Goal: Task Accomplishment & Management: Use online tool/utility

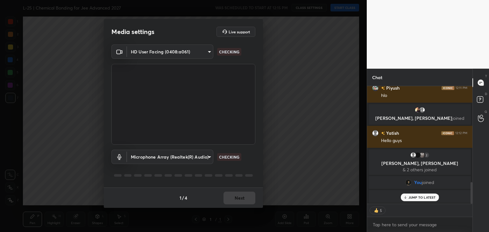
scroll to position [528, 0]
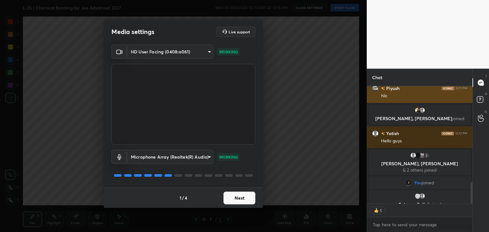
click at [244, 197] on button "Next" at bounding box center [239, 198] width 32 height 13
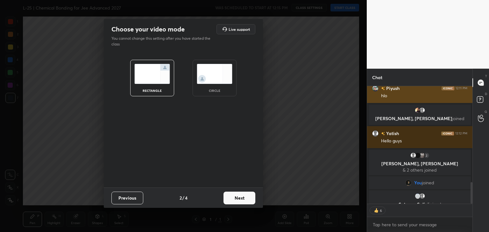
click at [243, 198] on button "Next" at bounding box center [239, 198] width 32 height 13
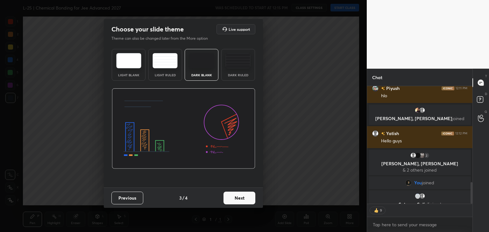
click at [244, 196] on button "Next" at bounding box center [239, 198] width 32 height 13
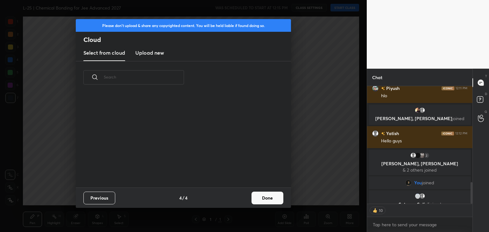
scroll to position [94, 204]
click at [264, 195] on button "Done" at bounding box center [267, 198] width 32 height 13
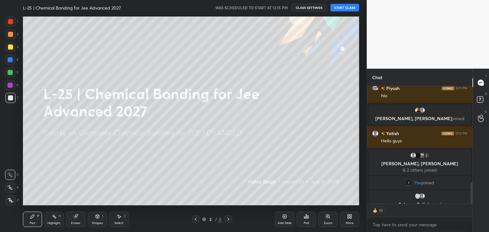
click at [11, 21] on div at bounding box center [10, 21] width 5 height 5
click at [348, 8] on button "START CLASS" at bounding box center [344, 8] width 29 height 8
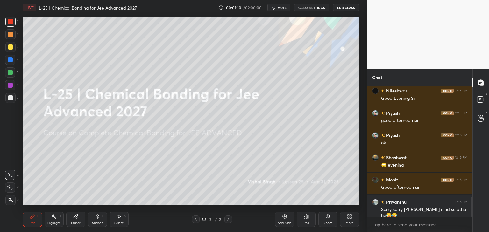
scroll to position [766, 0]
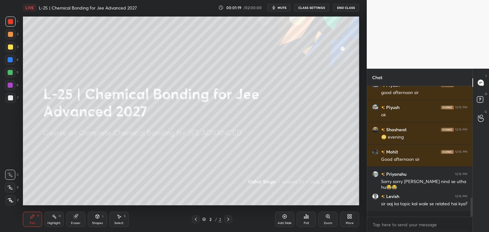
click at [121, 220] on div "Select S" at bounding box center [118, 219] width 19 height 15
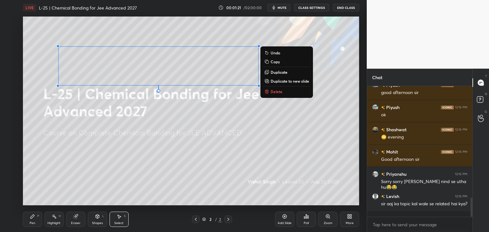
click at [278, 93] on p "Delete" at bounding box center [277, 91] width 12 height 5
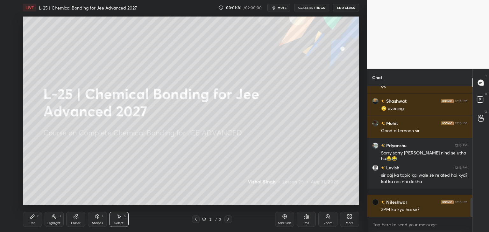
scroll to position [817, 0]
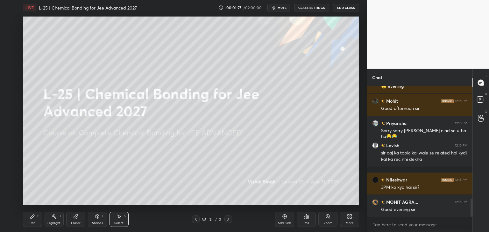
click at [35, 216] on div "Pen P" at bounding box center [32, 219] width 19 height 15
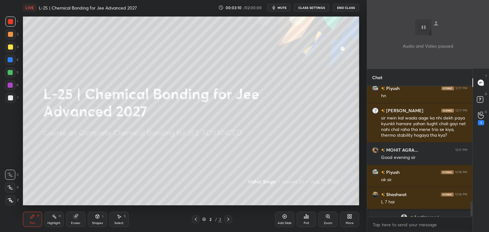
scroll to position [1017, 0]
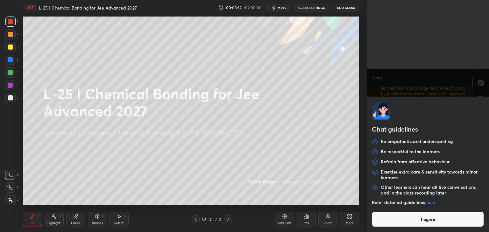
click at [401, 226] on body "1 2 3 4 5 6 7 C X Z C X Z E E Erase all H H LIVE L-25 | Chemical Bonding for Je…" at bounding box center [244, 116] width 489 height 232
click at [398, 218] on button "I agree" at bounding box center [428, 219] width 112 height 15
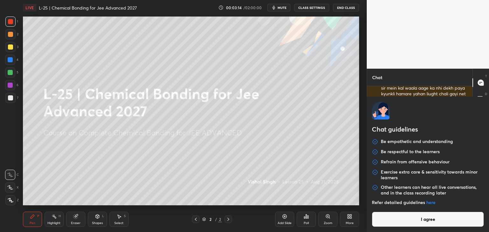
type textarea "x"
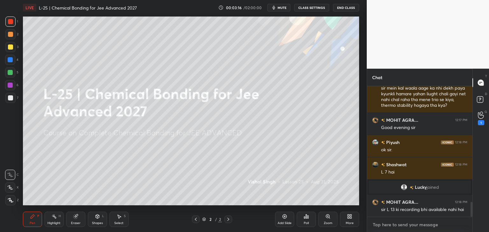
paste textarea "[URL][DOMAIN_NAME]"
type textarea "[URL][DOMAIN_NAME]"
type textarea "x"
type textarea "[URL][DOMAIN_NAME]"
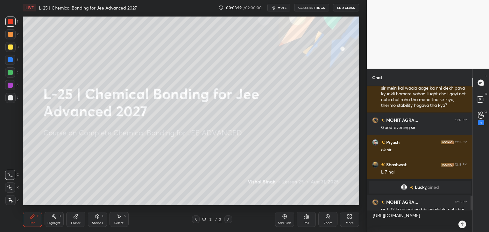
click at [462, 223] on icon at bounding box center [461, 225] width 3 height 4
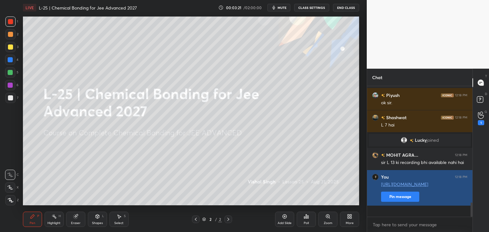
click at [394, 202] on button "Pin message" at bounding box center [400, 197] width 38 height 10
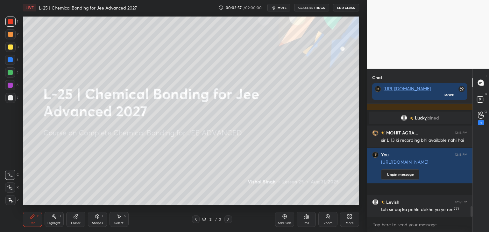
scroll to position [1111, 0]
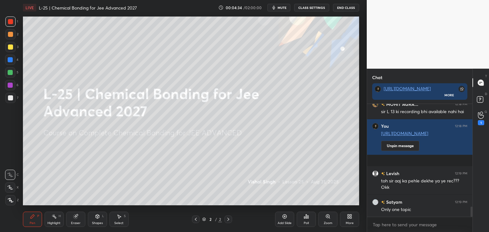
click at [347, 219] on icon at bounding box center [349, 216] width 5 height 5
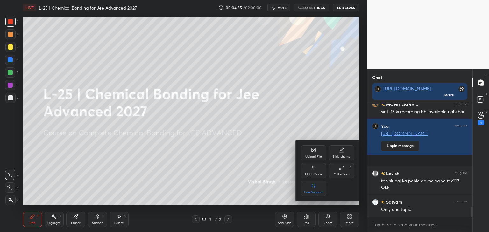
click at [249, 181] on div at bounding box center [244, 116] width 489 height 232
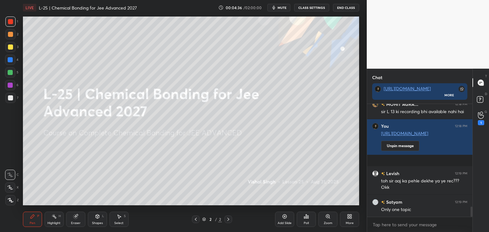
click at [283, 218] on icon at bounding box center [284, 216] width 5 height 5
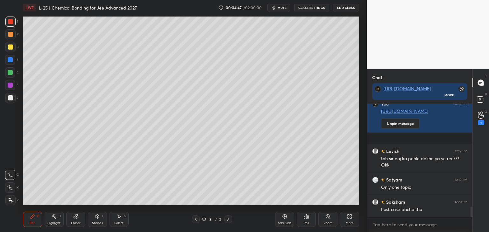
scroll to position [1177, 0]
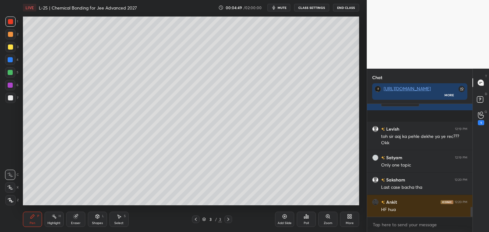
click at [75, 217] on icon at bounding box center [76, 217] width 4 height 4
click at [11, 184] on div at bounding box center [10, 188] width 10 height 10
click at [37, 221] on div "Pen P" at bounding box center [32, 219] width 19 height 15
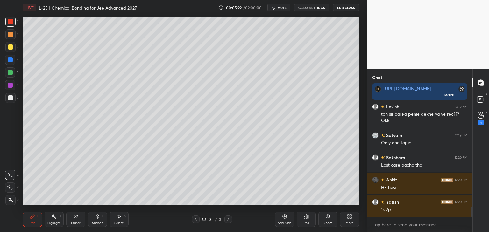
click at [332, 205] on div "Add Slide Poll Zoom More" at bounding box center [317, 220] width 84 height 36
click at [14, 22] on div at bounding box center [10, 22] width 10 height 10
click at [8, 36] on div at bounding box center [10, 34] width 5 height 5
click at [283, 217] on icon at bounding box center [285, 217] width 4 height 4
click at [194, 219] on icon at bounding box center [195, 219] width 5 height 5
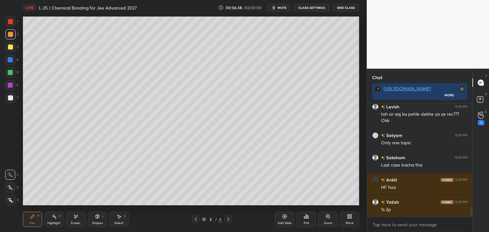
click at [228, 223] on div at bounding box center [228, 220] width 8 height 8
click at [76, 214] on div "Eraser" at bounding box center [75, 219] width 19 height 15
click at [35, 217] on icon at bounding box center [32, 216] width 5 height 5
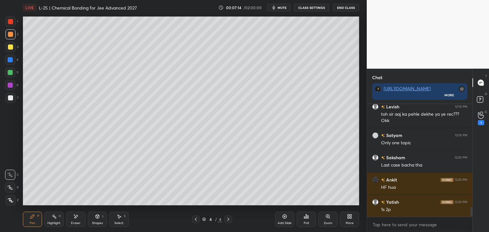
click at [13, 18] on div at bounding box center [10, 22] width 10 height 10
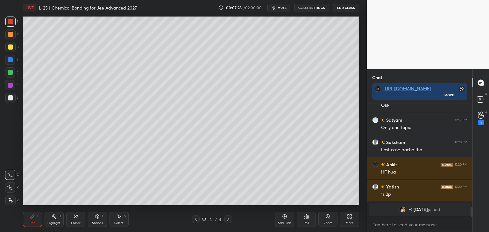
click at [353, 214] on div "More" at bounding box center [349, 219] width 19 height 15
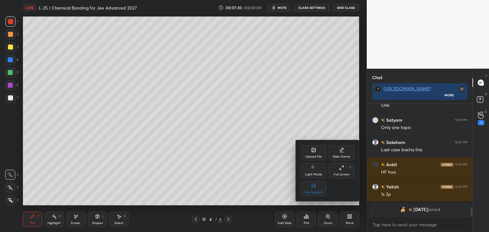
click at [314, 153] on div "Upload File" at bounding box center [313, 152] width 25 height 15
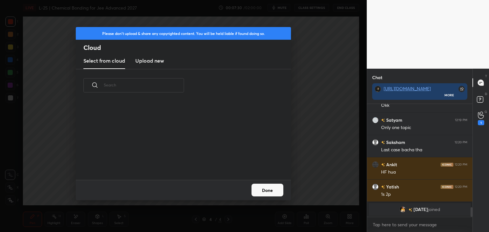
scroll to position [78, 204]
click at [159, 62] on h3 "Upload new" at bounding box center [149, 61] width 29 height 8
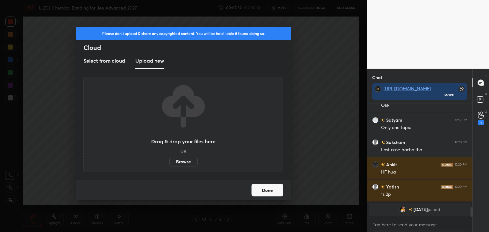
click at [186, 160] on label "Browse" at bounding box center [183, 162] width 28 height 10
click at [169, 160] on input "Browse" at bounding box center [169, 162] width 0 height 10
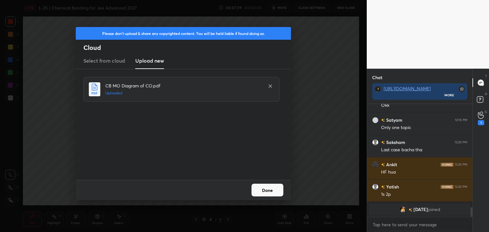
click at [266, 189] on button "Done" at bounding box center [267, 190] width 32 height 13
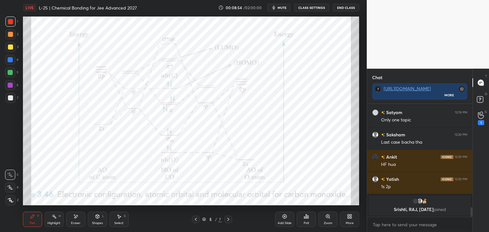
scroll to position [1221, 0]
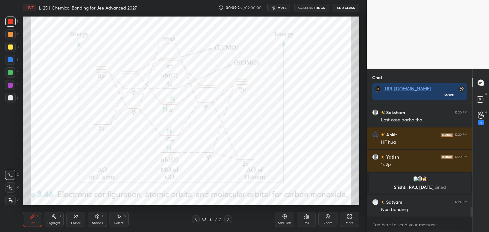
click at [76, 215] on icon at bounding box center [75, 216] width 5 height 5
click at [29, 212] on div "Pen P" at bounding box center [32, 219] width 19 height 15
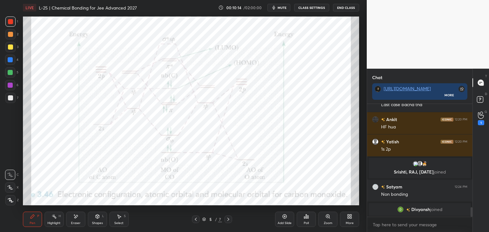
click at [284, 215] on icon at bounding box center [284, 216] width 5 height 5
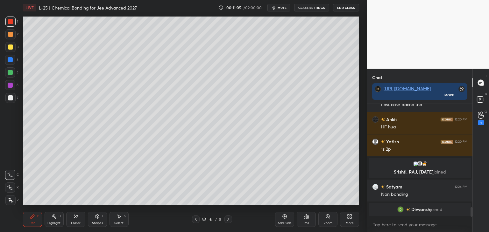
click at [74, 216] on icon at bounding box center [75, 216] width 5 height 5
click at [32, 214] on div "Pen P" at bounding box center [32, 219] width 19 height 15
click at [194, 220] on icon at bounding box center [195, 219] width 5 height 5
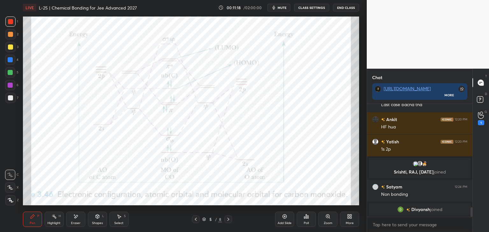
click at [230, 219] on icon at bounding box center [228, 219] width 5 height 5
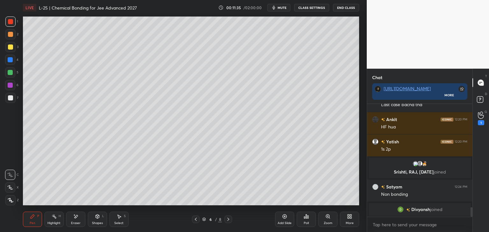
scroll to position [1258, 0]
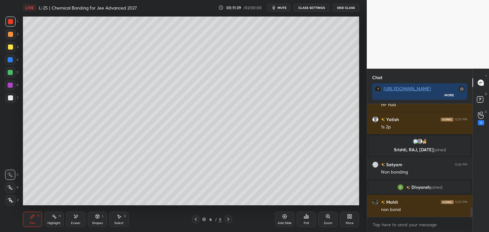
click at [278, 217] on div "Add Slide" at bounding box center [284, 219] width 19 height 15
click at [195, 220] on icon at bounding box center [196, 219] width 2 height 3
click at [195, 221] on icon at bounding box center [195, 219] width 5 height 5
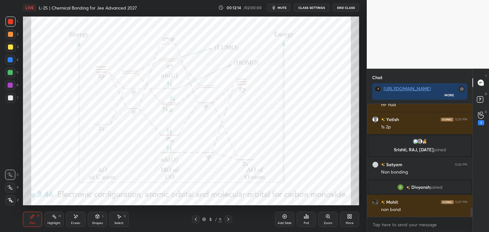
click at [80, 222] on div "Eraser" at bounding box center [75, 219] width 19 height 15
click at [38, 222] on div "Pen P" at bounding box center [32, 219] width 19 height 15
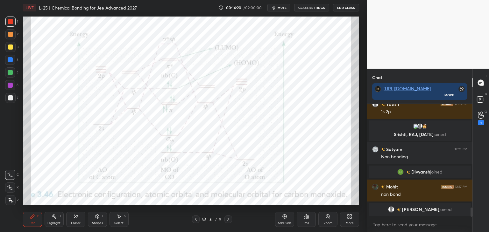
click at [280, 215] on div "Add Slide" at bounding box center [284, 219] width 19 height 15
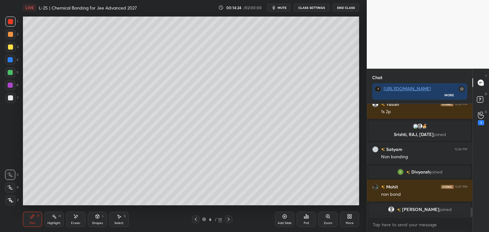
click at [196, 221] on icon at bounding box center [195, 219] width 5 height 5
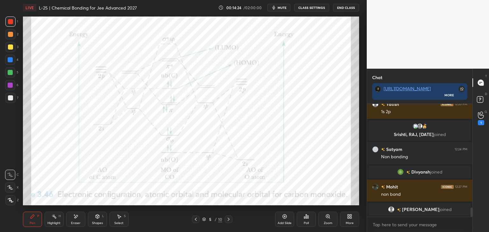
click at [228, 219] on icon at bounding box center [228, 219] width 5 height 5
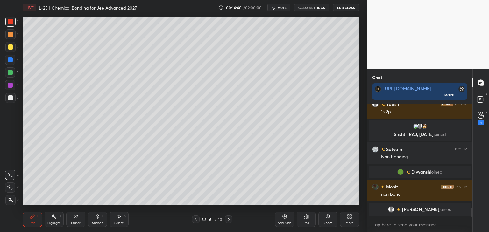
click at [195, 218] on icon at bounding box center [195, 219] width 5 height 5
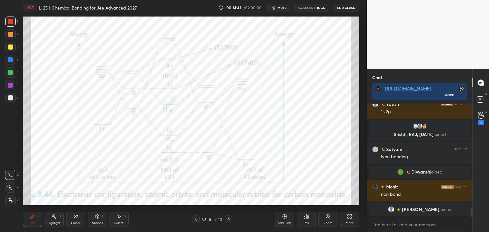
click at [226, 220] on icon at bounding box center [228, 219] width 5 height 5
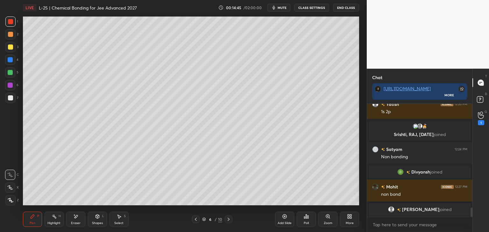
click at [194, 219] on icon at bounding box center [195, 219] width 5 height 5
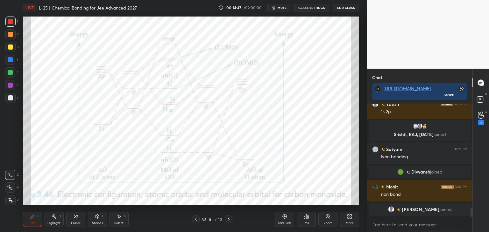
click at [228, 218] on icon at bounding box center [229, 219] width 2 height 3
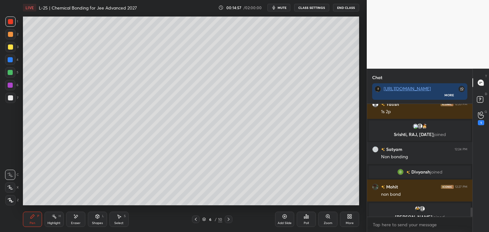
scroll to position [1281, 0]
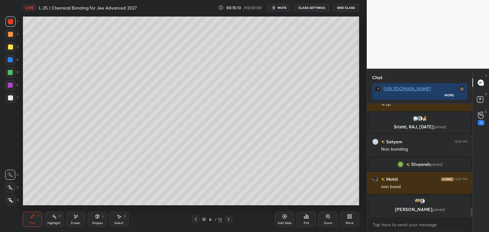
click at [75, 217] on icon at bounding box center [76, 216] width 4 height 3
click at [38, 221] on div "Pen P" at bounding box center [32, 219] width 19 height 15
click at [196, 219] on icon at bounding box center [196, 219] width 2 height 3
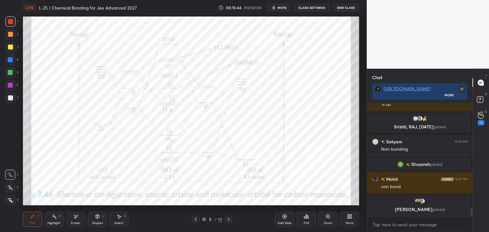
click at [228, 219] on icon at bounding box center [228, 219] width 5 height 5
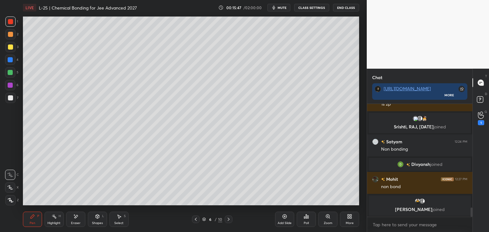
click at [9, 74] on div at bounding box center [10, 72] width 5 height 5
click at [9, 28] on div "1" at bounding box center [11, 23] width 13 height 13
click at [79, 222] on div "Eraser" at bounding box center [76, 223] width 10 height 3
click at [33, 218] on icon at bounding box center [32, 216] width 5 height 5
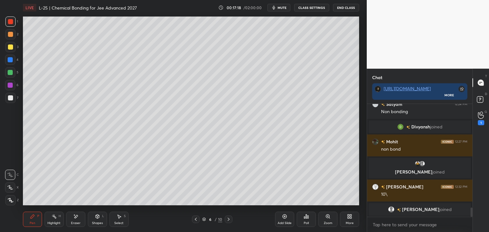
scroll to position [1286, 0]
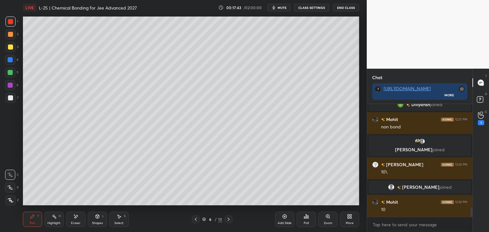
click at [197, 218] on icon at bounding box center [195, 219] width 5 height 5
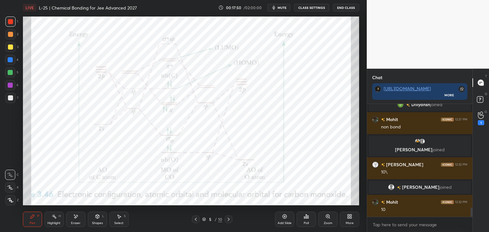
click at [230, 219] on icon at bounding box center [228, 219] width 5 height 5
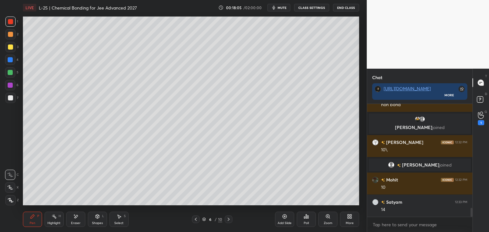
scroll to position [1330, 0]
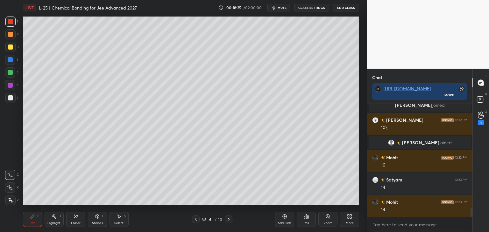
click at [36, 214] on div "Pen P" at bounding box center [32, 219] width 19 height 15
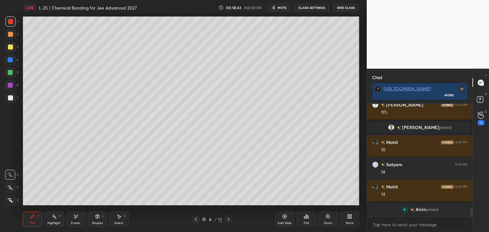
click at [282, 217] on icon at bounding box center [284, 216] width 5 height 5
click at [195, 218] on icon at bounding box center [195, 219] width 5 height 5
click at [229, 217] on icon at bounding box center [228, 219] width 5 height 5
click at [195, 219] on icon at bounding box center [195, 219] width 5 height 5
click at [227, 220] on icon at bounding box center [228, 219] width 5 height 5
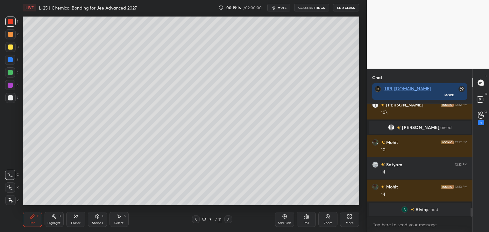
click at [196, 218] on icon at bounding box center [195, 219] width 5 height 5
click at [228, 221] on icon at bounding box center [228, 219] width 5 height 5
click at [8, 37] on div at bounding box center [10, 34] width 10 height 10
click at [196, 220] on icon at bounding box center [195, 219] width 5 height 5
click at [229, 218] on icon at bounding box center [228, 219] width 5 height 5
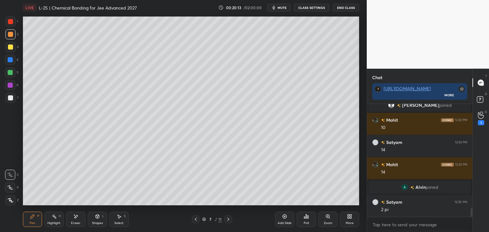
scroll to position [1377, 0]
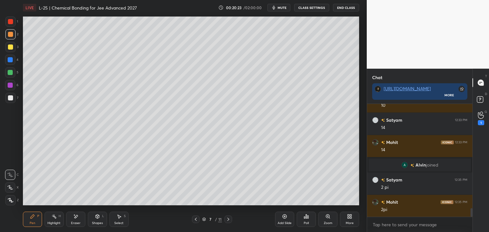
click at [196, 219] on icon at bounding box center [195, 219] width 5 height 5
click at [197, 218] on icon at bounding box center [195, 219] width 5 height 5
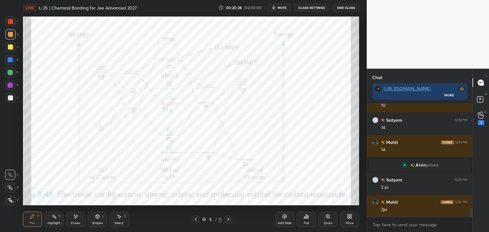
click at [231, 217] on div at bounding box center [228, 220] width 8 height 8
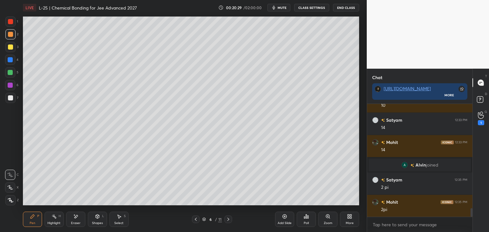
scroll to position [1400, 0]
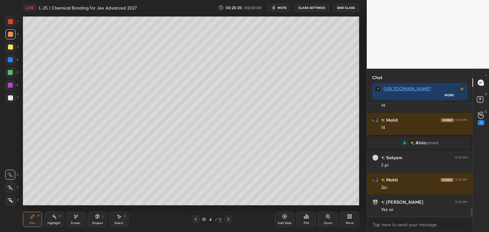
click at [230, 217] on icon at bounding box center [228, 219] width 5 height 5
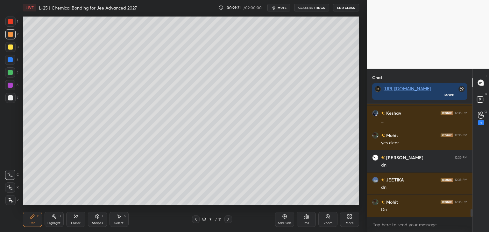
scroll to position [1556, 0]
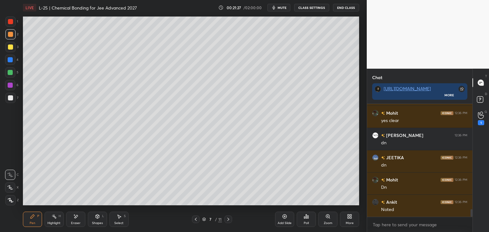
click at [9, 61] on div at bounding box center [10, 59] width 5 height 5
click at [77, 219] on icon at bounding box center [75, 216] width 5 height 5
click at [35, 215] on icon at bounding box center [32, 216] width 5 height 5
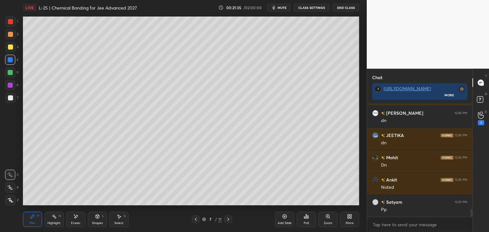
click at [196, 217] on icon at bounding box center [195, 219] width 5 height 5
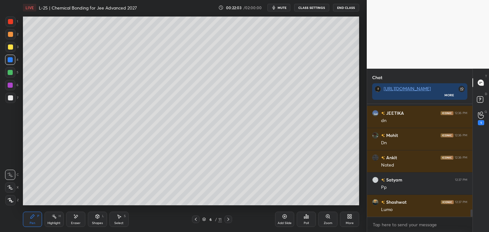
scroll to position [1622, 0]
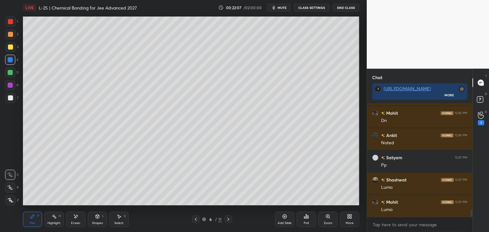
click at [228, 218] on icon at bounding box center [228, 219] width 5 height 5
click at [282, 219] on icon at bounding box center [284, 216] width 5 height 5
click at [193, 219] on icon at bounding box center [195, 219] width 5 height 5
click at [197, 219] on icon at bounding box center [195, 219] width 5 height 5
click at [228, 219] on icon at bounding box center [228, 219] width 5 height 5
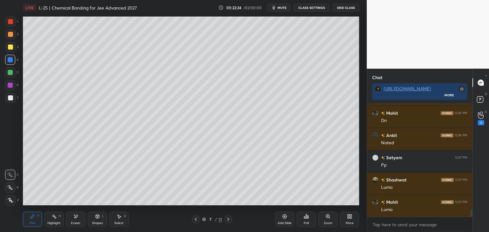
click at [232, 218] on div "7 / 12" at bounding box center [212, 220] width 126 height 8
click at [229, 220] on icon at bounding box center [228, 219] width 5 height 5
click at [194, 220] on icon at bounding box center [195, 219] width 5 height 5
click at [196, 221] on icon at bounding box center [196, 219] width 2 height 3
click at [229, 219] on icon at bounding box center [228, 219] width 5 height 5
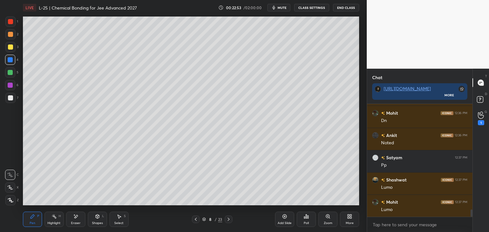
click at [196, 217] on icon at bounding box center [195, 219] width 5 height 5
click at [196, 219] on icon at bounding box center [195, 219] width 5 height 5
click at [229, 219] on icon at bounding box center [228, 219] width 5 height 5
click at [230, 221] on icon at bounding box center [228, 219] width 5 height 5
click at [229, 221] on icon at bounding box center [228, 219] width 5 height 5
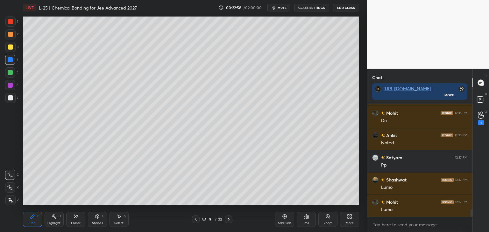
click at [227, 220] on icon at bounding box center [228, 219] width 5 height 5
click at [226, 221] on icon at bounding box center [228, 219] width 5 height 5
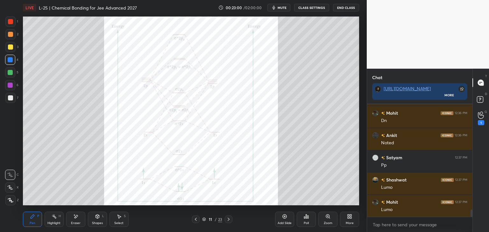
click at [193, 218] on icon at bounding box center [195, 219] width 5 height 5
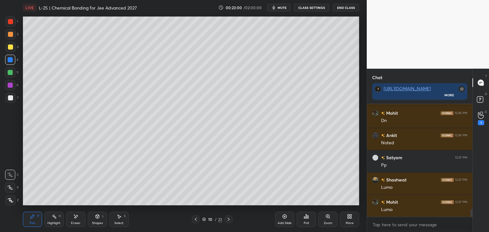
click at [195, 218] on icon at bounding box center [195, 219] width 5 height 5
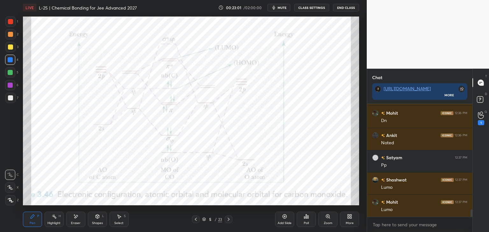
click at [195, 218] on icon at bounding box center [195, 219] width 5 height 5
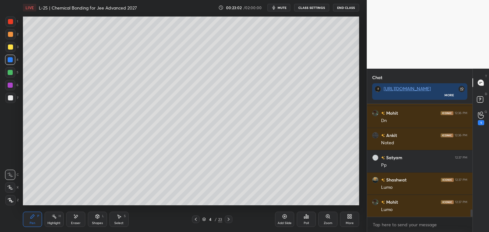
click at [228, 219] on icon at bounding box center [228, 219] width 5 height 5
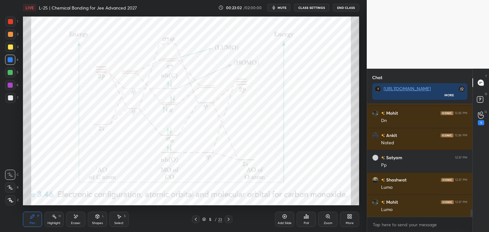
click at [227, 219] on icon at bounding box center [228, 219] width 5 height 5
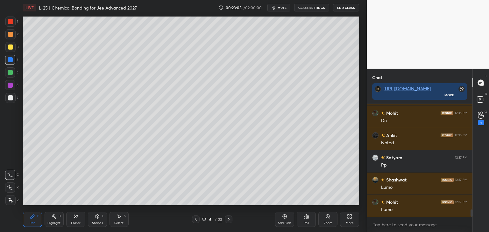
click at [226, 222] on div at bounding box center [229, 220] width 8 height 8
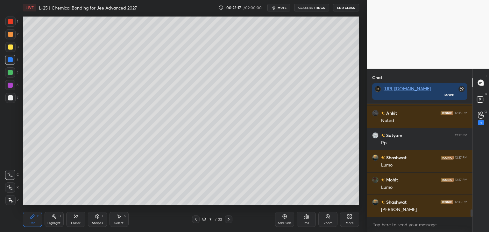
click at [11, 45] on div at bounding box center [10, 47] width 5 height 5
click at [481, 114] on circle at bounding box center [481, 113] width 3 height 3
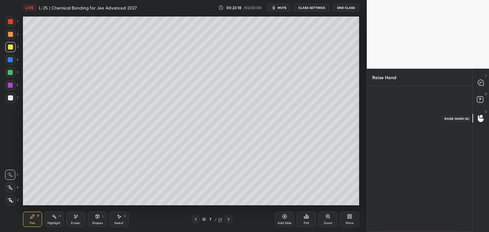
scroll to position [2, 2]
click at [482, 84] on icon at bounding box center [481, 83] width 6 height 6
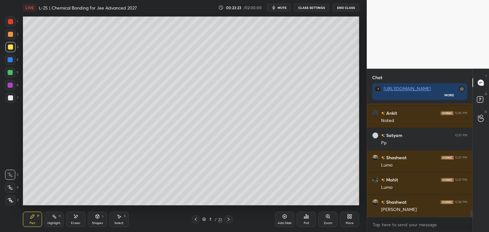
scroll to position [1792, 0]
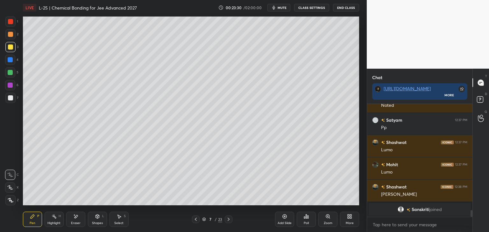
click at [10, 83] on div at bounding box center [10, 85] width 5 height 5
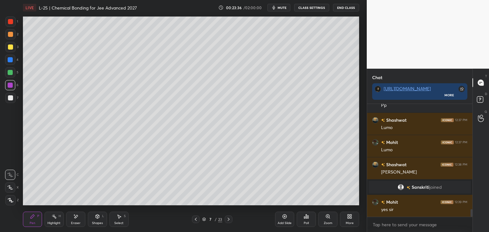
scroll to position [1563, 0]
click at [282, 220] on div "Add Slide" at bounding box center [284, 219] width 19 height 15
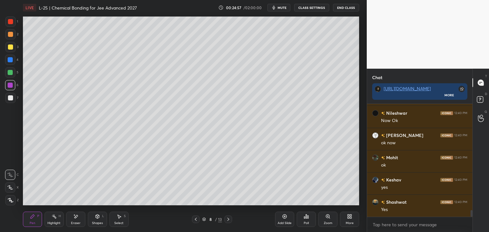
scroll to position [1852, 0]
click at [11, 22] on div at bounding box center [10, 21] width 5 height 5
click at [80, 215] on div "Eraser" at bounding box center [75, 219] width 19 height 15
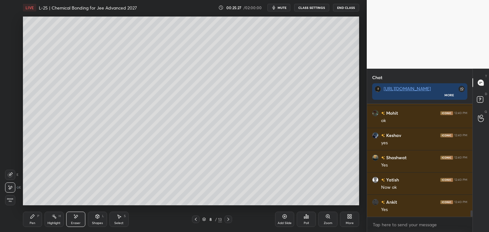
click at [33, 221] on div "Pen P" at bounding box center [32, 219] width 19 height 15
click at [34, 218] on icon at bounding box center [32, 216] width 5 height 5
click at [75, 219] on icon at bounding box center [75, 216] width 5 height 5
click at [32, 222] on div "Pen" at bounding box center [33, 223] width 6 height 3
click at [77, 219] on icon at bounding box center [75, 216] width 5 height 5
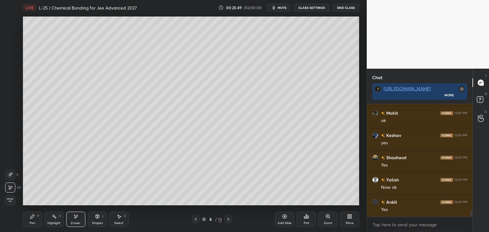
click at [33, 217] on icon at bounding box center [33, 217] width 4 height 4
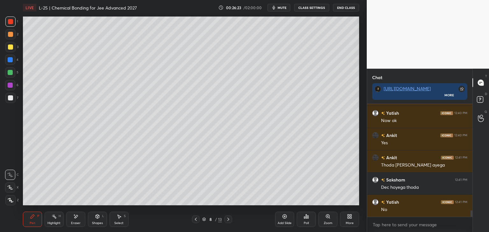
scroll to position [1964, 0]
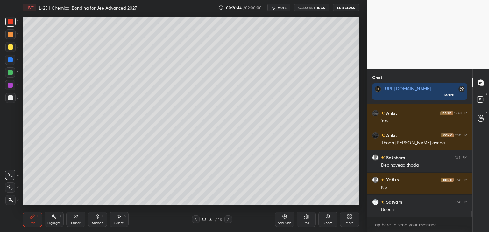
click at [77, 220] on div "Eraser" at bounding box center [75, 219] width 19 height 15
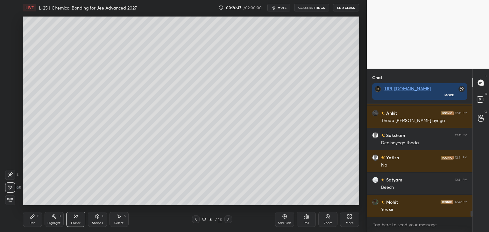
click at [35, 220] on div "Pen P" at bounding box center [32, 219] width 19 height 15
click at [194, 218] on icon at bounding box center [195, 219] width 5 height 5
click at [231, 221] on div at bounding box center [228, 220] width 8 height 8
click at [232, 220] on div at bounding box center [228, 220] width 8 height 8
click at [79, 216] on div "Eraser" at bounding box center [75, 219] width 19 height 15
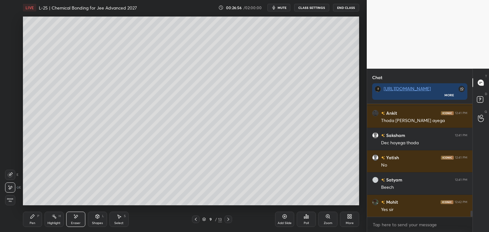
click at [31, 218] on icon at bounding box center [33, 217] width 4 height 4
click at [195, 218] on icon at bounding box center [195, 219] width 5 height 5
click at [196, 218] on icon at bounding box center [195, 219] width 5 height 5
click at [196, 219] on icon at bounding box center [195, 219] width 5 height 5
click at [194, 224] on div "Pen P Highlight H Eraser Shapes L Select S 6 / 13 Add Slide Poll Zoom More" at bounding box center [191, 219] width 336 height 25
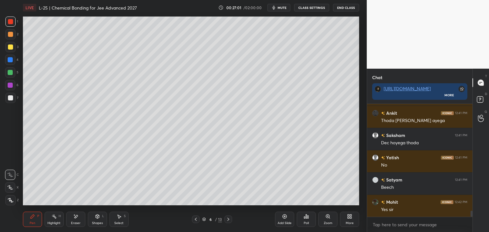
click at [194, 225] on div "Pen P Highlight H Eraser Shapes L Select S 6 / 13 Add Slide Poll Zoom More" at bounding box center [191, 219] width 336 height 25
click at [197, 219] on icon at bounding box center [195, 219] width 5 height 5
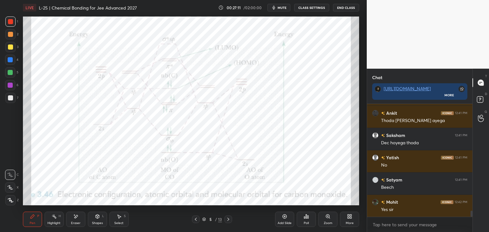
click at [228, 221] on icon at bounding box center [228, 219] width 5 height 5
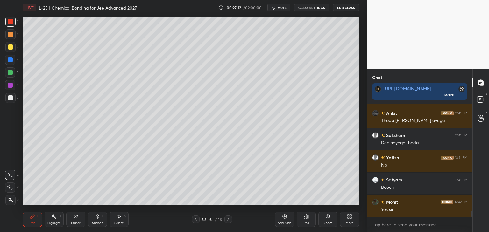
click at [227, 220] on icon at bounding box center [228, 219] width 5 height 5
click at [228, 221] on icon at bounding box center [228, 219] width 5 height 5
click at [229, 221] on icon at bounding box center [228, 219] width 5 height 5
click at [75, 219] on icon at bounding box center [75, 216] width 5 height 5
click at [13, 218] on div "1 2 3 4 5 6 7 C X Z E E Erase all H H LIVE L-25 | Chemical Bonding for Jee Adva…" at bounding box center [181, 116] width 362 height 232
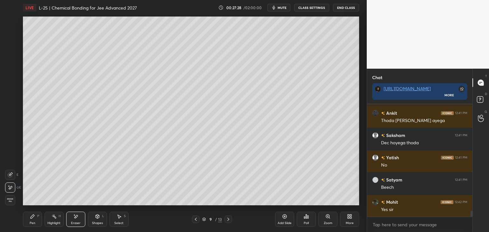
click at [36, 217] on div "Pen P" at bounding box center [32, 219] width 19 height 15
click at [10, 58] on div at bounding box center [10, 59] width 5 height 5
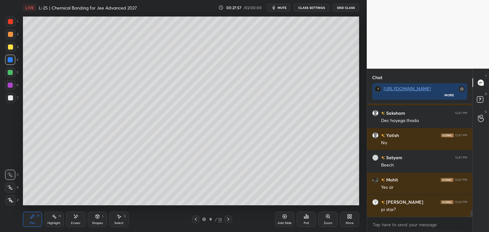
click at [11, 47] on div at bounding box center [10, 47] width 5 height 5
click at [194, 219] on icon at bounding box center [195, 219] width 5 height 5
click at [195, 221] on icon at bounding box center [195, 219] width 5 height 5
click at [194, 221] on icon at bounding box center [195, 219] width 5 height 5
click at [227, 218] on icon at bounding box center [228, 219] width 5 height 5
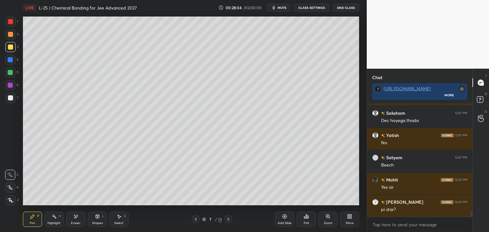
click at [228, 218] on icon at bounding box center [228, 219] width 5 height 5
click at [228, 221] on icon at bounding box center [228, 219] width 5 height 5
click at [195, 218] on icon at bounding box center [195, 219] width 5 height 5
click at [80, 217] on div "Eraser" at bounding box center [75, 219] width 19 height 15
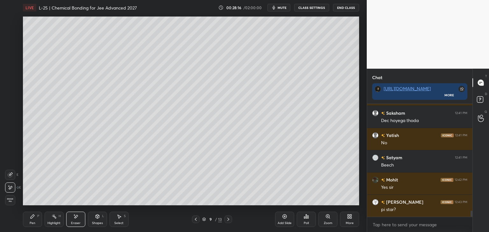
click at [35, 215] on div "Pen P" at bounding box center [32, 219] width 19 height 15
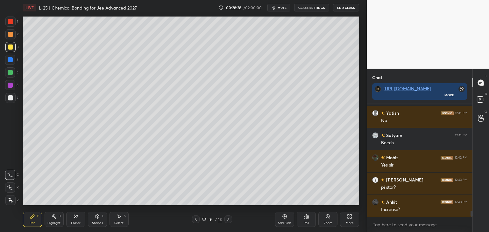
scroll to position [2053, 0]
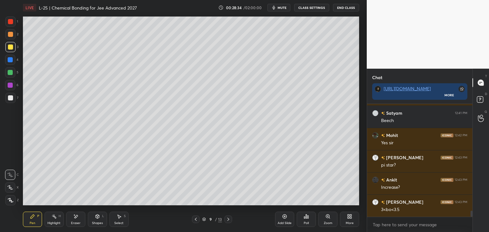
click at [196, 218] on icon at bounding box center [195, 219] width 5 height 5
click at [195, 219] on icon at bounding box center [195, 219] width 5 height 5
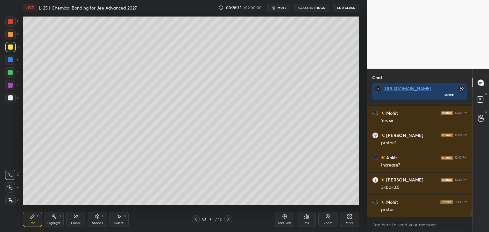
click at [196, 218] on icon at bounding box center [196, 219] width 2 height 3
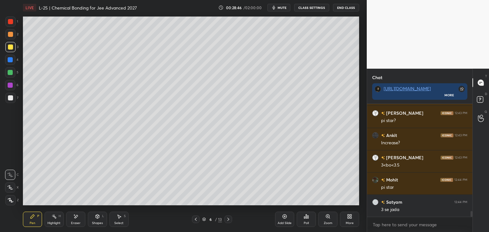
click at [228, 219] on icon at bounding box center [228, 219] width 5 height 5
click at [229, 218] on icon at bounding box center [228, 219] width 5 height 5
click at [230, 219] on icon at bounding box center [228, 219] width 5 height 5
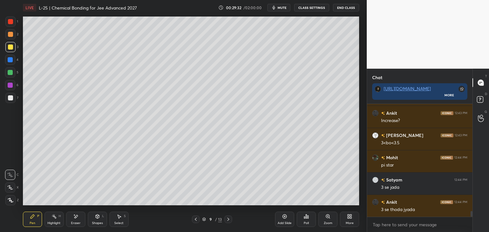
click at [76, 220] on div "Eraser" at bounding box center [75, 219] width 19 height 15
click at [33, 217] on icon at bounding box center [32, 216] width 5 height 5
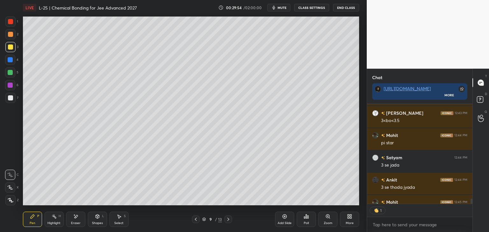
scroll to position [2142, 0]
click at [229, 220] on icon at bounding box center [228, 219] width 2 height 3
click at [195, 218] on icon at bounding box center [195, 219] width 5 height 5
click at [285, 218] on icon at bounding box center [284, 216] width 5 height 5
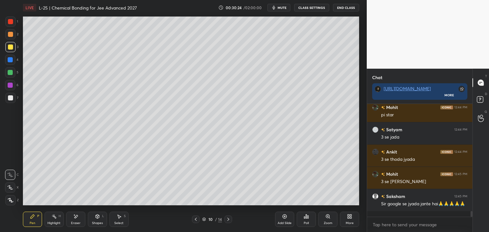
click at [121, 218] on icon at bounding box center [118, 216] width 5 height 5
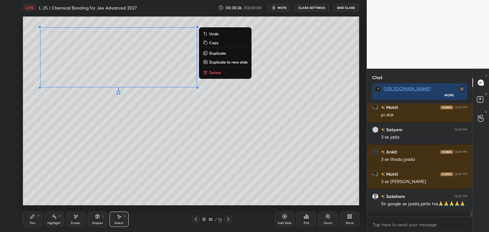
click at [218, 73] on p "Delete" at bounding box center [215, 72] width 12 height 5
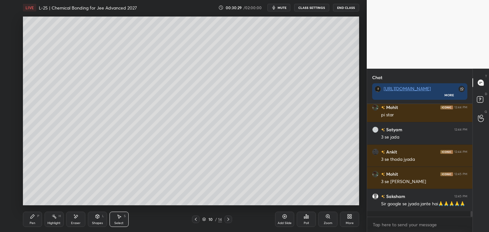
click at [196, 219] on icon at bounding box center [195, 219] width 5 height 5
click at [35, 219] on div "Pen P" at bounding box center [32, 219] width 19 height 15
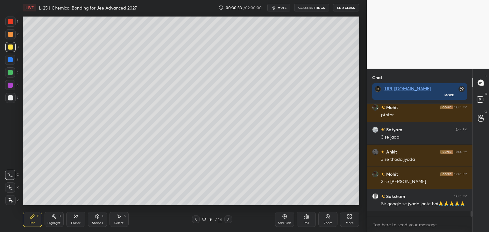
click at [11, 60] on div at bounding box center [10, 59] width 5 height 5
click at [12, 74] on div at bounding box center [10, 72] width 5 height 5
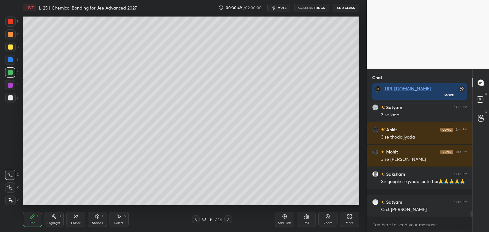
click at [193, 221] on icon at bounding box center [195, 219] width 5 height 5
click at [197, 219] on icon at bounding box center [195, 219] width 5 height 5
click at [196, 219] on icon at bounding box center [196, 219] width 2 height 3
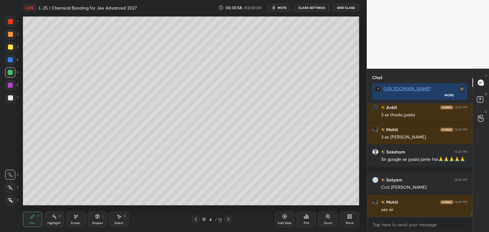
click at [229, 221] on icon at bounding box center [228, 219] width 5 height 5
click at [226, 218] on icon at bounding box center [228, 219] width 5 height 5
click at [193, 221] on icon at bounding box center [195, 219] width 5 height 5
click at [197, 221] on icon at bounding box center [195, 219] width 5 height 5
click at [227, 217] on div at bounding box center [228, 220] width 8 height 8
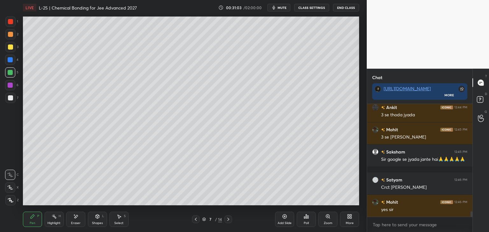
click at [227, 216] on div at bounding box center [228, 220] width 8 height 8
click at [229, 219] on icon at bounding box center [228, 219] width 5 height 5
click at [227, 220] on icon at bounding box center [228, 219] width 5 height 5
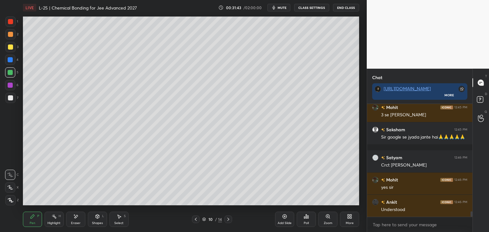
click at [228, 219] on icon at bounding box center [228, 219] width 5 height 5
click at [230, 218] on icon at bounding box center [228, 219] width 5 height 5
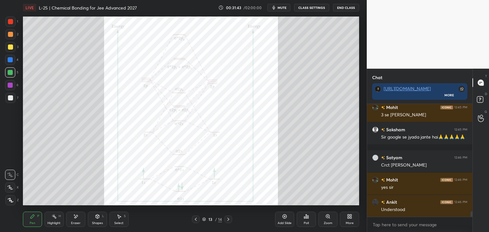
click at [229, 218] on icon at bounding box center [228, 219] width 5 height 5
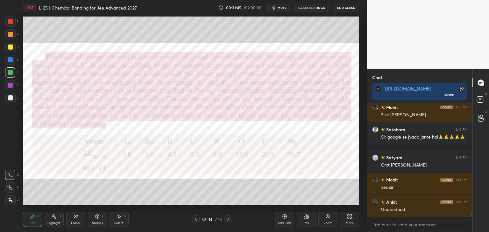
click at [195, 217] on icon at bounding box center [195, 219] width 5 height 5
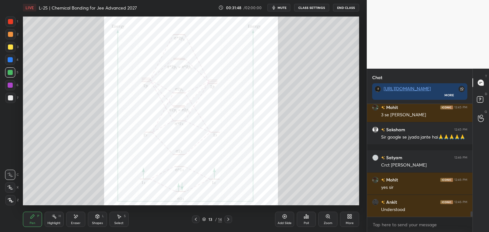
click at [11, 19] on div at bounding box center [10, 21] width 5 height 5
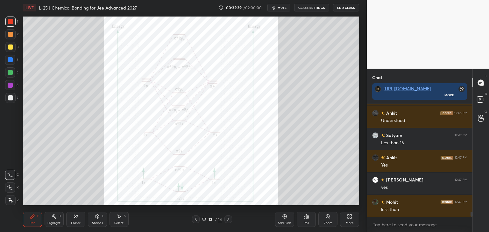
scroll to position [2348, 0]
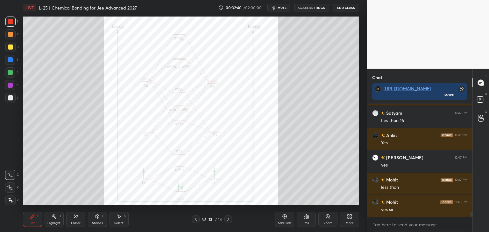
click at [75, 222] on div "Eraser" at bounding box center [76, 223] width 10 height 3
click at [283, 221] on div "Add Slide" at bounding box center [284, 219] width 19 height 15
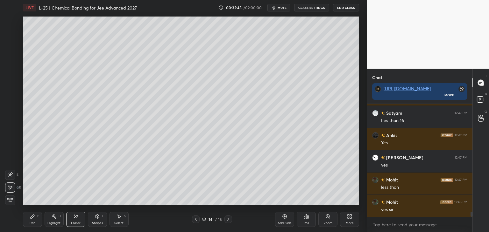
click at [38, 222] on div "Pen P" at bounding box center [32, 219] width 19 height 15
click at [118, 215] on icon at bounding box center [120, 217] width 4 height 4
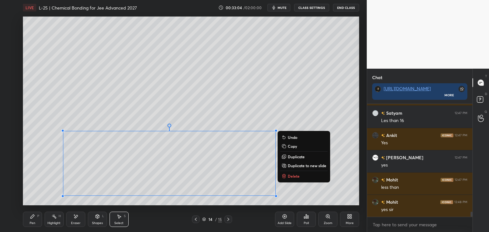
click at [302, 105] on div "0 ° Undo Copy Duplicate Duplicate to new slide Delete" at bounding box center [191, 111] width 336 height 189
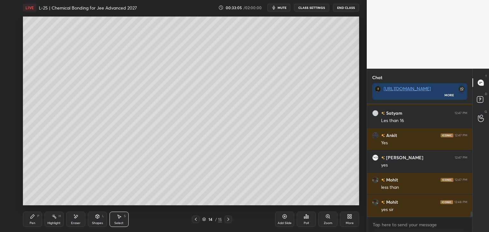
click at [33, 218] on icon at bounding box center [32, 216] width 5 height 5
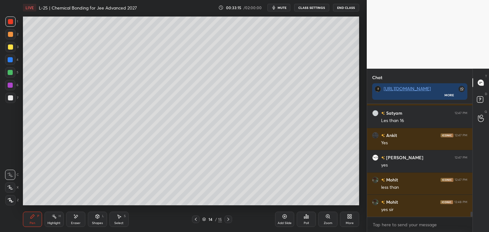
click at [74, 219] on icon at bounding box center [75, 216] width 5 height 5
click at [37, 218] on div "P" at bounding box center [38, 216] width 2 height 3
click at [194, 220] on icon at bounding box center [195, 219] width 5 height 5
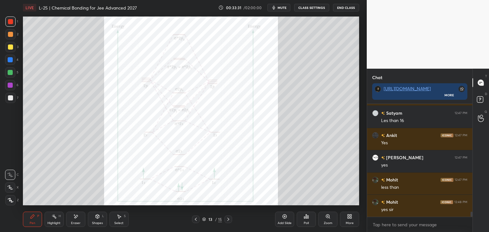
click at [195, 222] on icon at bounding box center [195, 219] width 5 height 5
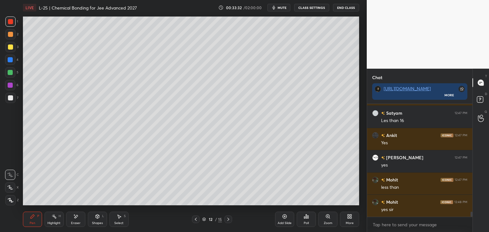
click at [228, 220] on icon at bounding box center [228, 219] width 5 height 5
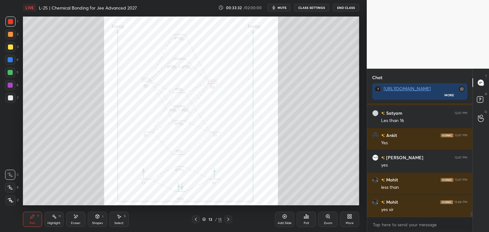
click at [227, 220] on icon at bounding box center [228, 219] width 5 height 5
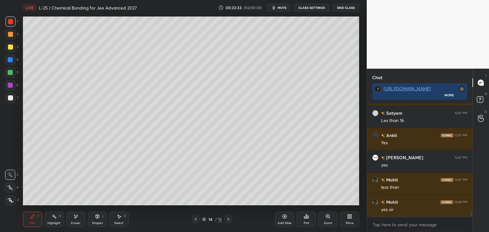
click at [227, 219] on icon at bounding box center [228, 219] width 5 height 5
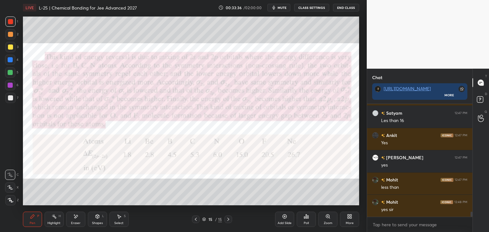
click at [73, 220] on div "Eraser" at bounding box center [75, 219] width 19 height 15
click at [52, 219] on icon at bounding box center [54, 216] width 5 height 5
click at [10, 63] on div at bounding box center [10, 60] width 10 height 10
click at [9, 200] on icon at bounding box center [9, 200] width 1 height 1
click at [75, 219] on icon at bounding box center [75, 216] width 5 height 5
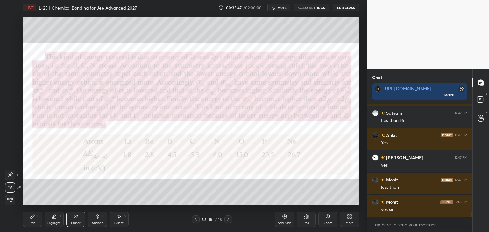
click at [58, 217] on div "Highlight H" at bounding box center [54, 219] width 19 height 15
click at [193, 218] on icon at bounding box center [195, 219] width 5 height 5
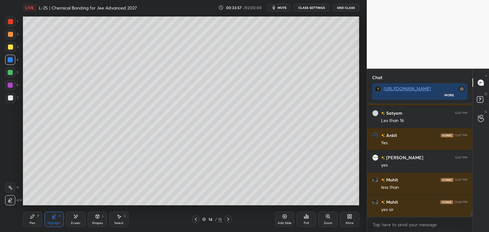
click at [35, 219] on div "Pen P" at bounding box center [32, 219] width 19 height 15
click at [52, 221] on div "Highlight H" at bounding box center [54, 219] width 19 height 15
click at [9, 48] on div at bounding box center [10, 47] width 5 height 5
click at [9, 60] on div at bounding box center [10, 59] width 5 height 5
click at [10, 75] on div at bounding box center [10, 72] width 5 height 5
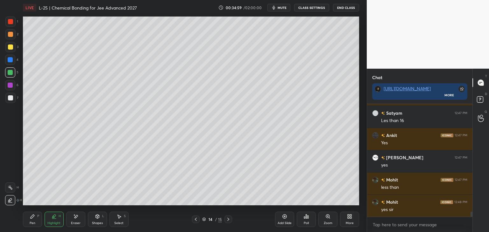
click at [32, 218] on icon at bounding box center [33, 217] width 4 height 4
click at [8, 60] on div at bounding box center [10, 59] width 5 height 5
click at [52, 221] on div "Highlight H" at bounding box center [54, 219] width 19 height 15
click at [278, 219] on div "Add Slide" at bounding box center [284, 219] width 19 height 15
click at [39, 222] on div "Pen P" at bounding box center [32, 219] width 19 height 15
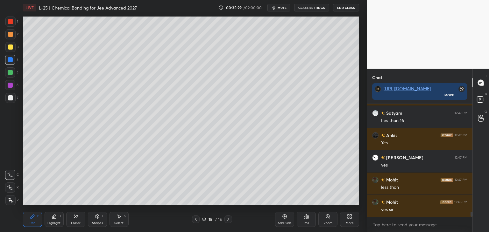
click at [9, 49] on div at bounding box center [10, 47] width 5 height 5
click at [197, 218] on icon at bounding box center [195, 219] width 5 height 5
click at [183, 207] on div "Pen P Highlight H Eraser Shapes L Select S 14 / 16 Add Slide Poll Zoom More" at bounding box center [191, 219] width 336 height 25
click at [197, 217] on icon at bounding box center [195, 219] width 5 height 5
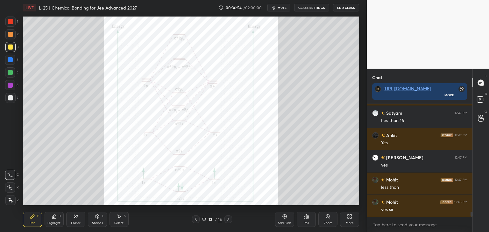
click at [226, 222] on div at bounding box center [228, 220] width 8 height 8
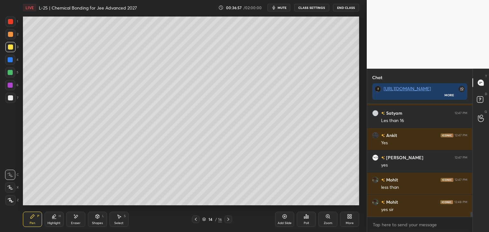
click at [282, 219] on icon at bounding box center [284, 216] width 5 height 5
click at [8, 23] on div at bounding box center [10, 21] width 5 height 5
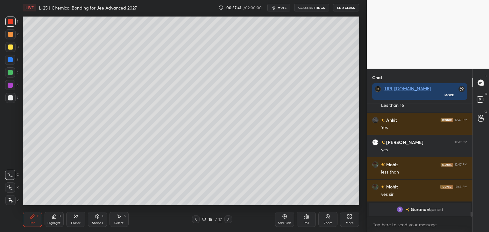
click at [197, 221] on icon at bounding box center [195, 219] width 5 height 5
click at [229, 222] on icon at bounding box center [228, 219] width 5 height 5
click at [231, 217] on div at bounding box center [228, 220] width 8 height 8
click at [231, 221] on div at bounding box center [228, 220] width 8 height 8
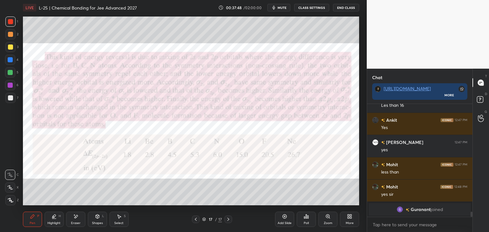
click at [11, 35] on div at bounding box center [10, 34] width 5 height 5
click at [195, 222] on div at bounding box center [196, 220] width 8 height 8
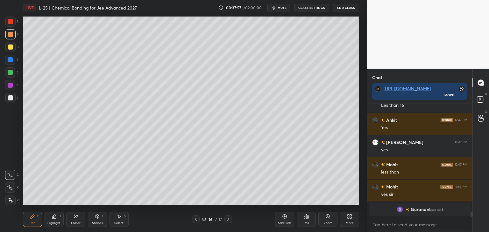
click at [194, 221] on icon at bounding box center [195, 219] width 5 height 5
click at [195, 219] on icon at bounding box center [195, 219] width 5 height 5
click at [229, 218] on icon at bounding box center [228, 219] width 5 height 5
click at [229, 221] on icon at bounding box center [228, 219] width 5 height 5
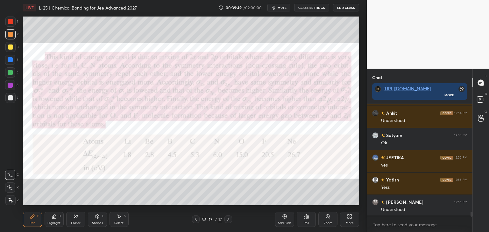
scroll to position [2, 2]
click at [10, 86] on div at bounding box center [10, 85] width 5 height 5
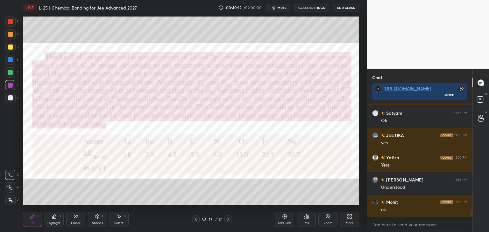
scroll to position [2313, 0]
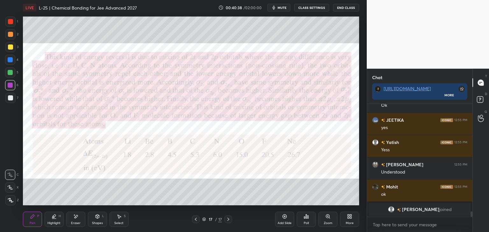
click at [11, 20] on div at bounding box center [10, 21] width 5 height 5
click at [225, 221] on div at bounding box center [228, 220] width 8 height 8
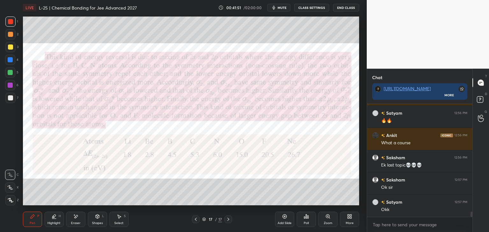
scroll to position [2484, 0]
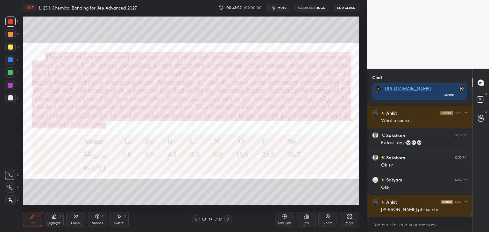
click at [195, 222] on icon at bounding box center [195, 219] width 5 height 5
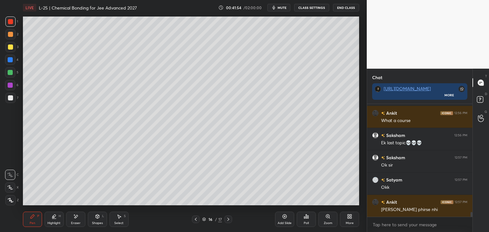
click at [196, 219] on icon at bounding box center [196, 219] width 2 height 3
click at [195, 220] on icon at bounding box center [195, 219] width 5 height 5
click at [195, 219] on icon at bounding box center [195, 219] width 5 height 5
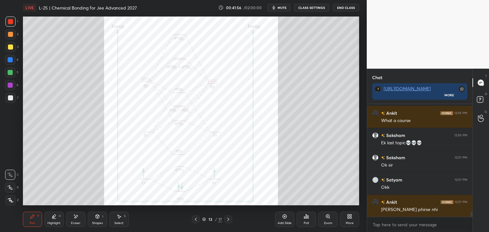
click at [196, 219] on icon at bounding box center [196, 219] width 2 height 3
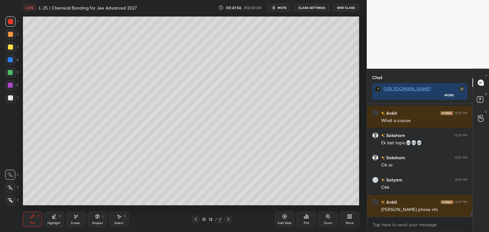
click at [195, 220] on icon at bounding box center [196, 219] width 2 height 3
click at [196, 219] on icon at bounding box center [195, 219] width 5 height 5
click at [197, 219] on icon at bounding box center [195, 219] width 5 height 5
click at [196, 219] on icon at bounding box center [195, 219] width 5 height 5
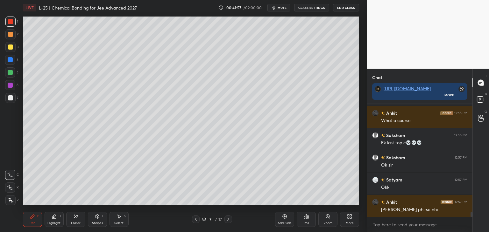
click at [197, 218] on icon at bounding box center [195, 219] width 5 height 5
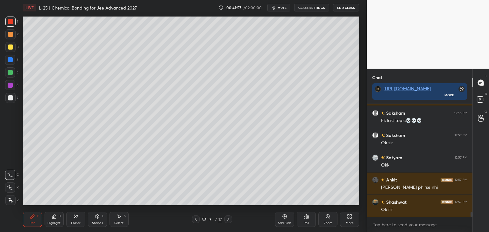
click at [197, 219] on icon at bounding box center [195, 219] width 5 height 5
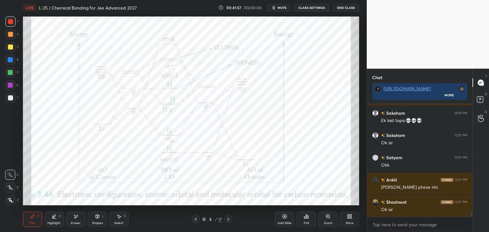
click at [197, 219] on icon at bounding box center [195, 219] width 5 height 5
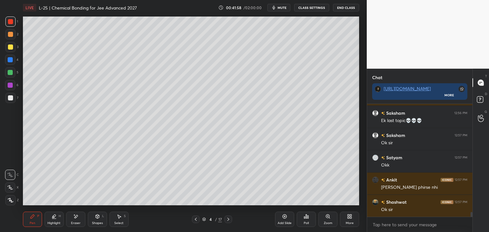
click at [229, 219] on icon at bounding box center [228, 219] width 5 height 5
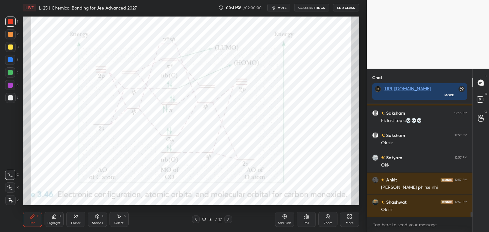
click at [229, 219] on icon at bounding box center [228, 219] width 5 height 5
click at [227, 219] on icon at bounding box center [228, 219] width 5 height 5
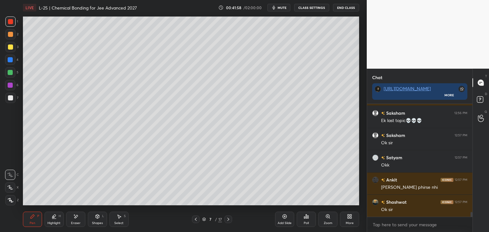
click at [227, 219] on icon at bounding box center [228, 219] width 5 height 5
click at [227, 220] on icon at bounding box center [228, 219] width 5 height 5
click at [227, 219] on icon at bounding box center [228, 219] width 5 height 5
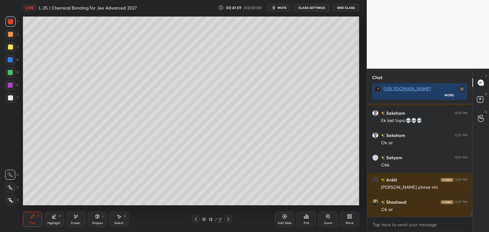
click at [227, 219] on icon at bounding box center [228, 219] width 5 height 5
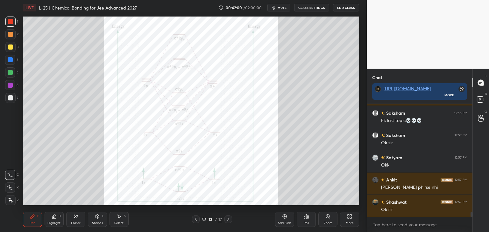
click at [227, 220] on icon at bounding box center [228, 219] width 5 height 5
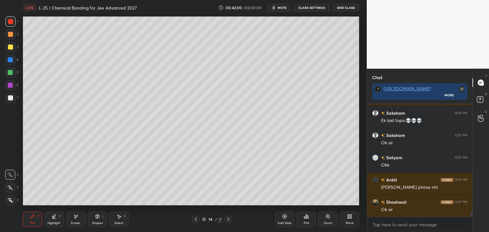
click at [227, 220] on icon at bounding box center [228, 219] width 5 height 5
click at [227, 219] on icon at bounding box center [228, 219] width 5 height 5
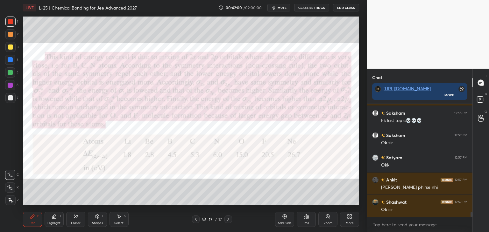
click at [227, 219] on icon at bounding box center [228, 219] width 5 height 5
click at [228, 219] on icon at bounding box center [228, 219] width 2 height 3
click at [229, 219] on icon at bounding box center [228, 219] width 5 height 5
click at [228, 219] on icon at bounding box center [228, 219] width 2 height 3
click at [228, 220] on icon at bounding box center [228, 219] width 5 height 5
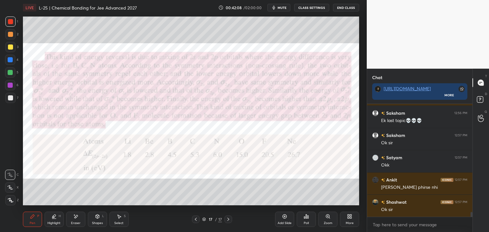
click at [279, 220] on div "Add Slide" at bounding box center [284, 219] width 19 height 15
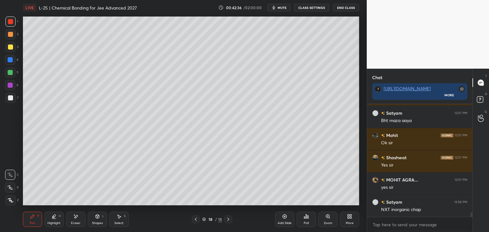
scroll to position [2685, 0]
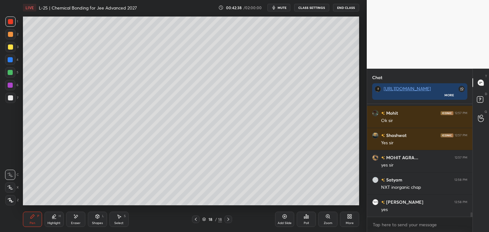
click at [120, 218] on icon at bounding box center [118, 216] width 5 height 5
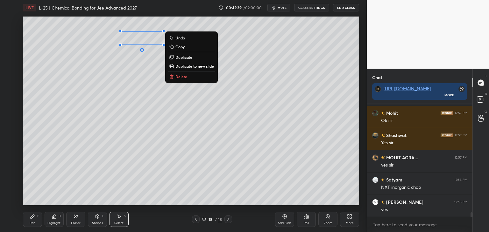
click at [180, 76] on p "Delete" at bounding box center [181, 76] width 12 height 5
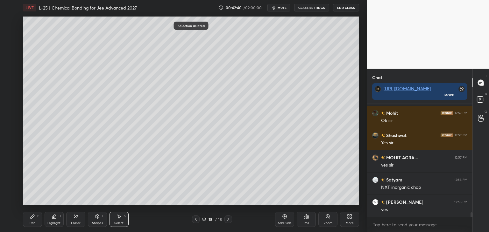
scroll to position [2707, 0]
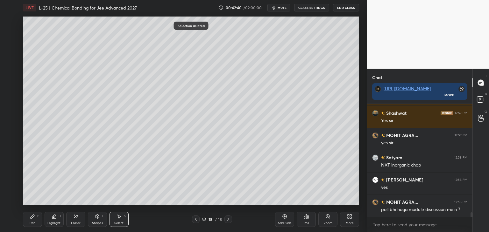
click at [32, 218] on icon at bounding box center [33, 217] width 4 height 4
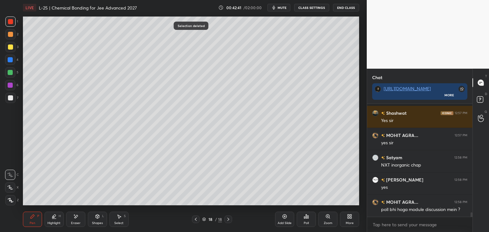
scroll to position [2735, 0]
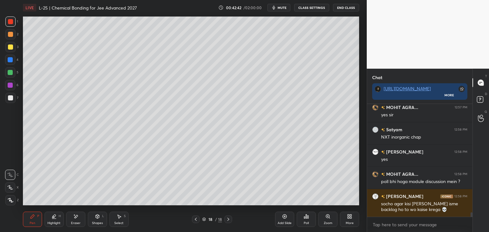
click at [12, 46] on div at bounding box center [10, 47] width 5 height 5
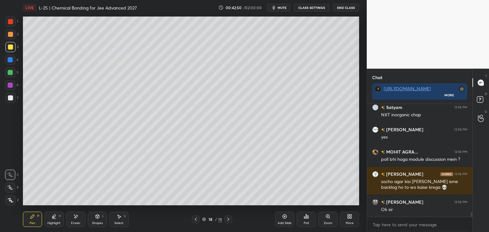
click at [10, 72] on div at bounding box center [10, 72] width 5 height 5
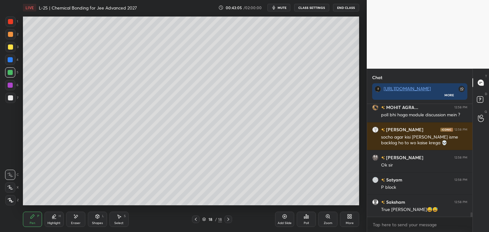
scroll to position [2824, 0]
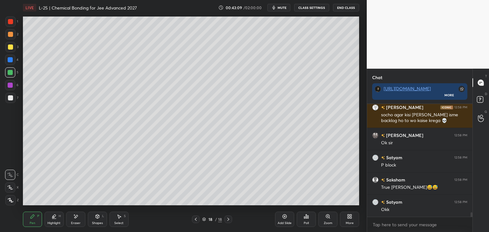
click at [120, 221] on div "Select S" at bounding box center [118, 219] width 19 height 15
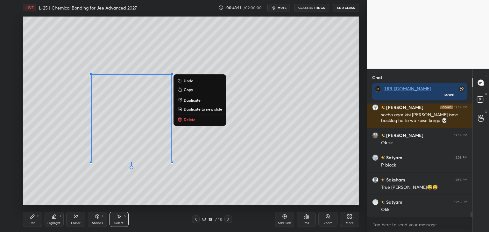
click at [189, 121] on p "Delete" at bounding box center [190, 119] width 12 height 5
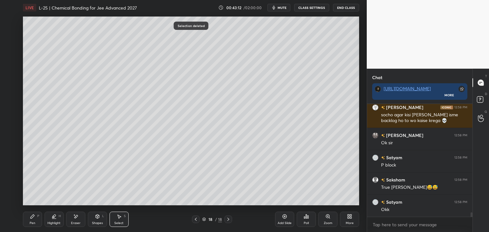
click at [30, 223] on div "Pen" at bounding box center [33, 223] width 6 height 3
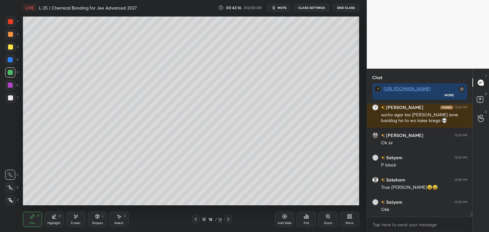
click at [10, 59] on div at bounding box center [10, 59] width 5 height 5
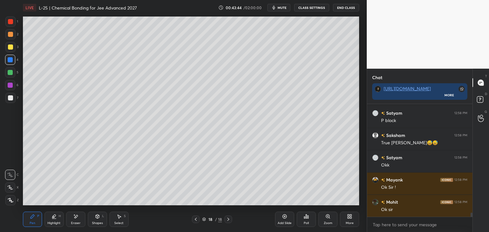
scroll to position [2891, 0]
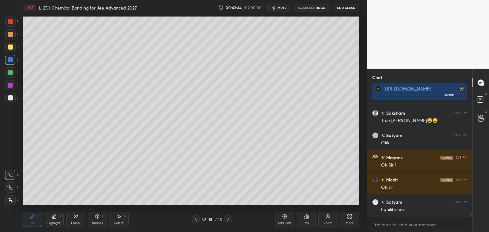
click at [121, 217] on icon at bounding box center [118, 216] width 5 height 5
click at [145, 187] on div "0 ° Undo Copy Duplicate Duplicate to new slide Delete" at bounding box center [191, 111] width 336 height 189
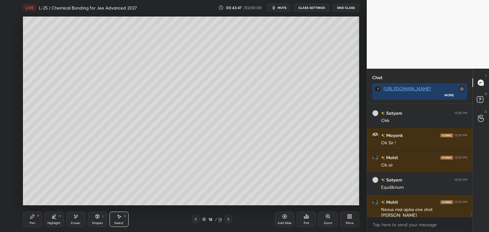
click at [38, 215] on div "P" at bounding box center [38, 216] width 2 height 3
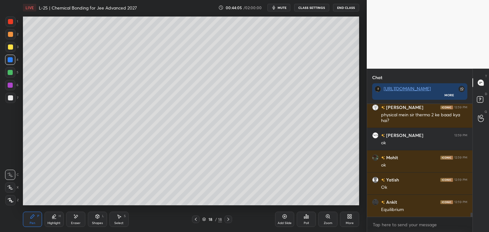
scroll to position [3053, 0]
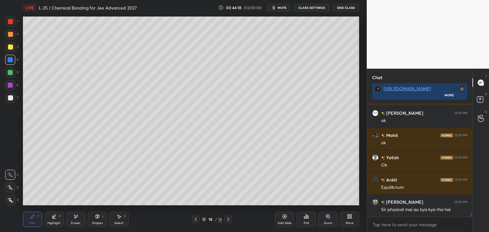
click at [79, 218] on div "Eraser" at bounding box center [75, 219] width 19 height 15
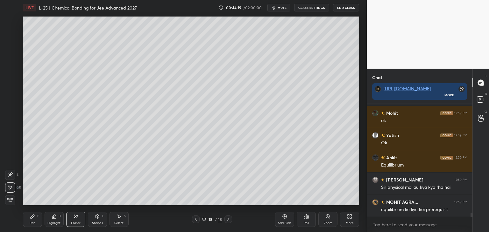
click at [33, 219] on div "Pen P" at bounding box center [32, 219] width 19 height 15
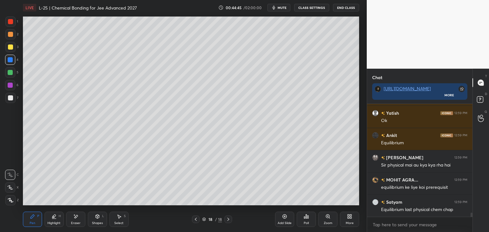
scroll to position [3112, 0]
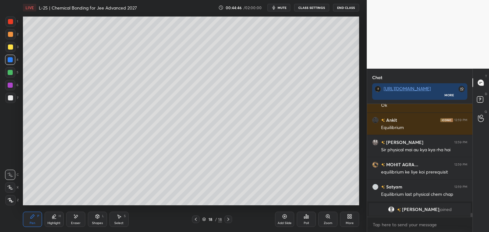
click at [78, 217] on icon at bounding box center [75, 216] width 5 height 5
click at [33, 216] on icon at bounding box center [33, 217] width 4 height 4
click at [347, 219] on icon at bounding box center [349, 216] width 5 height 5
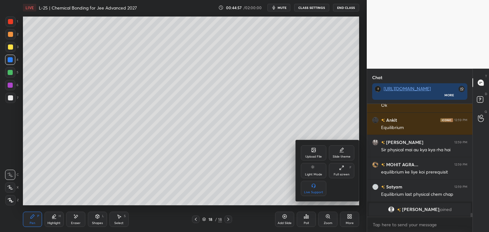
click at [314, 152] on icon at bounding box center [314, 150] width 4 height 4
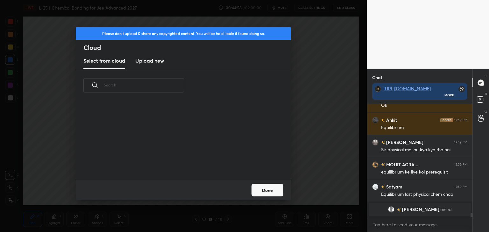
scroll to position [78, 204]
click at [154, 59] on h3 "Upload new" at bounding box center [149, 61] width 29 height 8
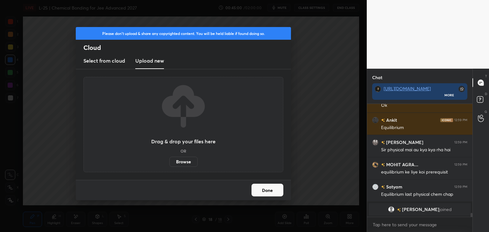
click at [184, 161] on label "Browse" at bounding box center [183, 162] width 28 height 10
click at [169, 161] on input "Browse" at bounding box center [169, 162] width 0 height 10
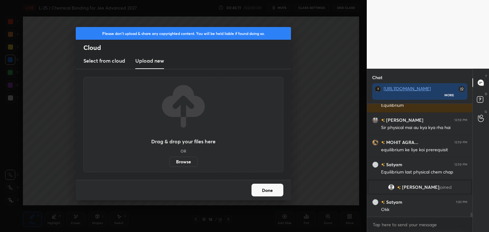
scroll to position [2936, 0]
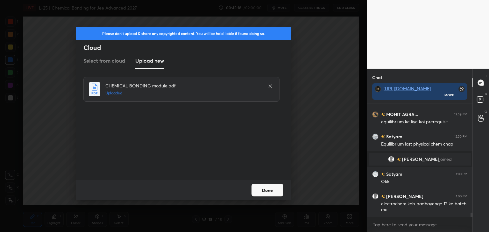
click at [267, 189] on button "Done" at bounding box center [267, 190] width 32 height 13
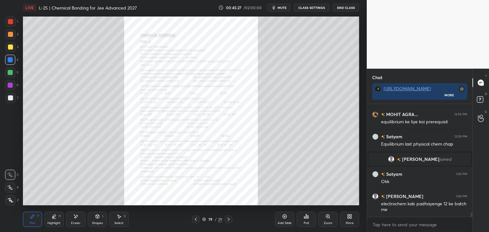
click at [196, 219] on icon at bounding box center [195, 219] width 5 height 5
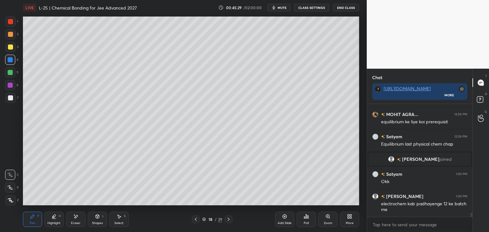
click at [228, 219] on icon at bounding box center [229, 219] width 2 height 3
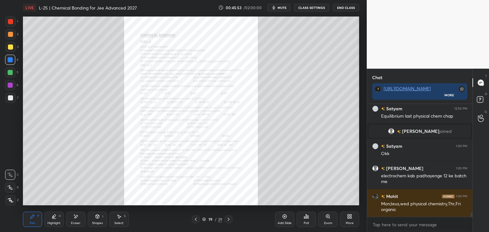
scroll to position [2986, 0]
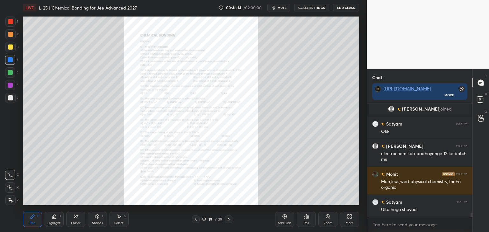
click at [8, 24] on div at bounding box center [10, 21] width 5 height 5
click at [77, 219] on icon at bounding box center [75, 216] width 5 height 5
click at [34, 222] on div "Pen" at bounding box center [33, 223] width 6 height 3
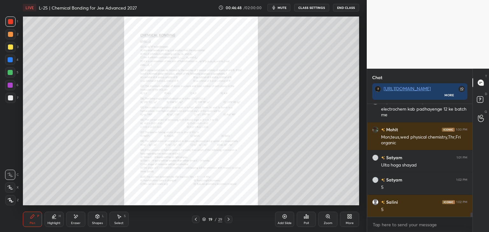
scroll to position [3053, 0]
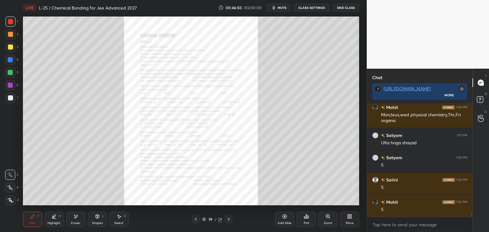
click at [326, 221] on div "Zoom" at bounding box center [327, 219] width 19 height 15
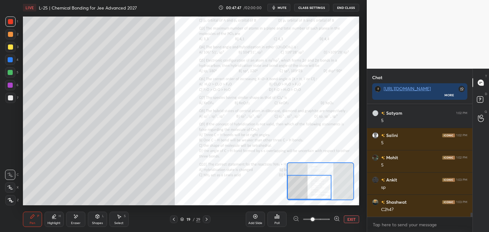
scroll to position [3120, 0]
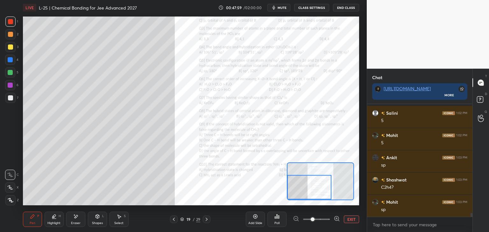
click at [9, 49] on div at bounding box center [10, 47] width 5 height 5
click at [74, 217] on icon at bounding box center [76, 216] width 4 height 3
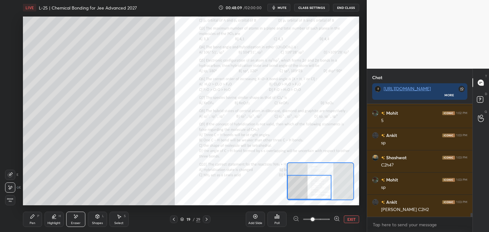
click at [29, 221] on div "Pen P" at bounding box center [32, 219] width 19 height 15
click at [11, 22] on div at bounding box center [10, 21] width 5 height 5
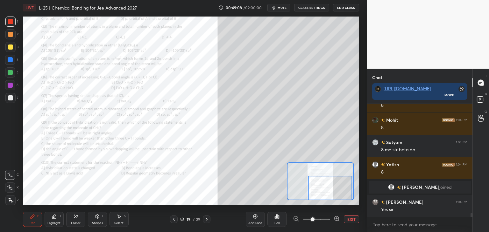
scroll to position [3247, 0]
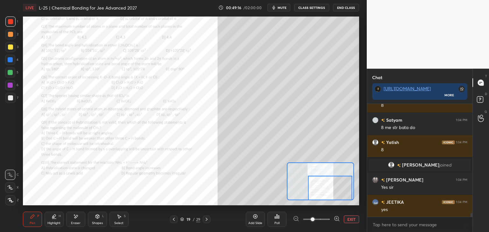
click at [12, 60] on div at bounding box center [10, 59] width 5 height 5
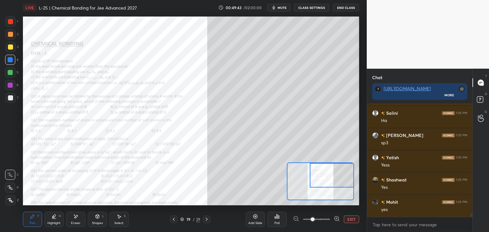
scroll to position [3425, 0]
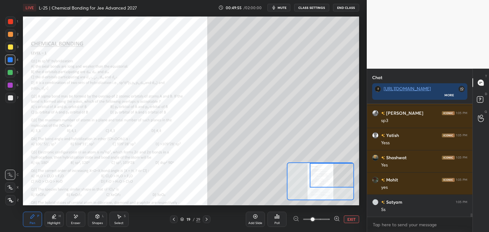
click at [10, 72] on div at bounding box center [10, 72] width 5 height 5
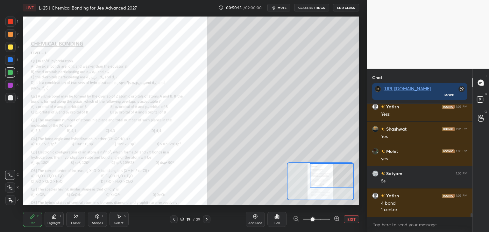
scroll to position [3476, 0]
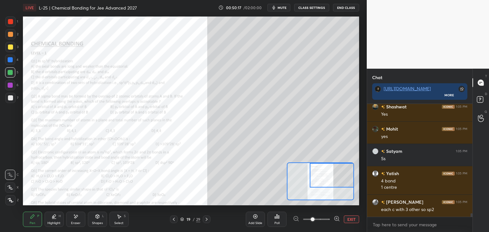
click at [254, 218] on icon at bounding box center [255, 217] width 4 height 4
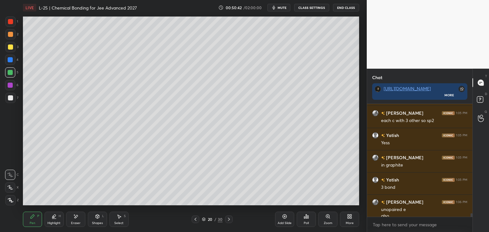
scroll to position [3571, 0]
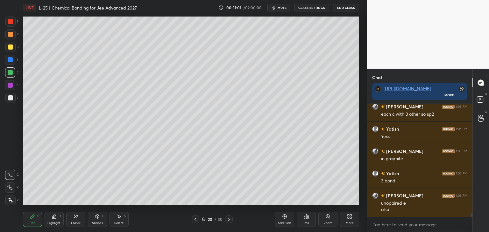
click at [192, 219] on div at bounding box center [196, 220] width 8 height 8
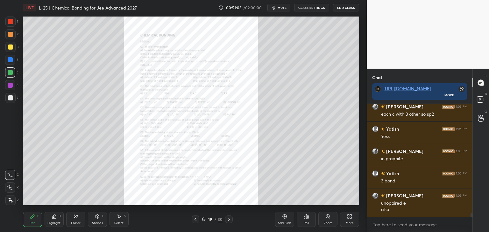
click at [9, 21] on div at bounding box center [10, 21] width 5 height 5
click at [330, 218] on icon at bounding box center [327, 216] width 5 height 5
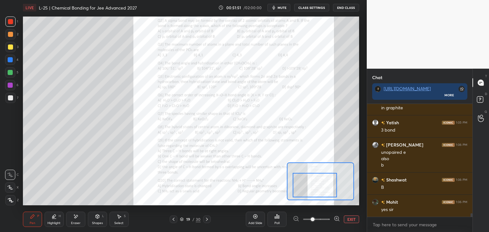
scroll to position [3644, 0]
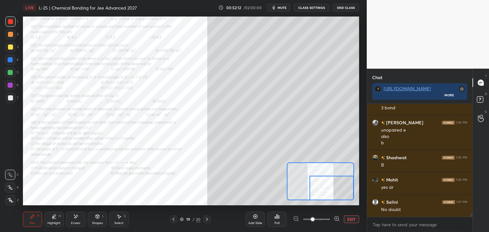
click at [257, 220] on div "Add Slide" at bounding box center [255, 219] width 19 height 15
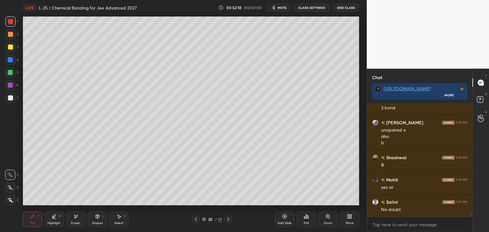
click at [13, 60] on div at bounding box center [10, 59] width 5 height 5
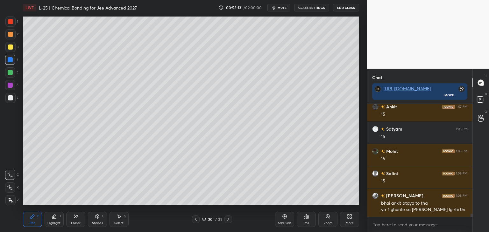
scroll to position [3785, 0]
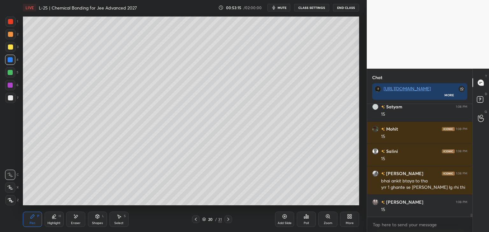
click at [193, 221] on div at bounding box center [196, 220] width 8 height 8
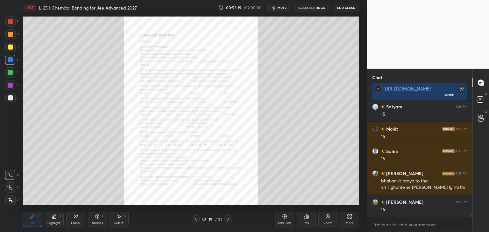
click at [229, 217] on div at bounding box center [228, 220] width 8 height 8
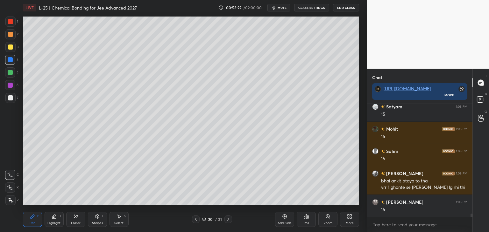
scroll to position [3813, 0]
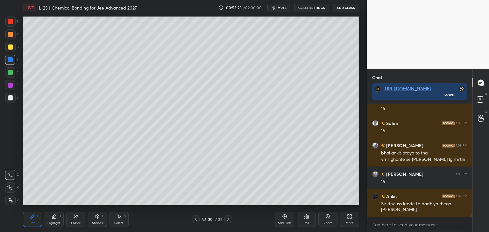
click at [228, 219] on icon at bounding box center [228, 219] width 2 height 3
click at [229, 219] on icon at bounding box center [228, 219] width 5 height 5
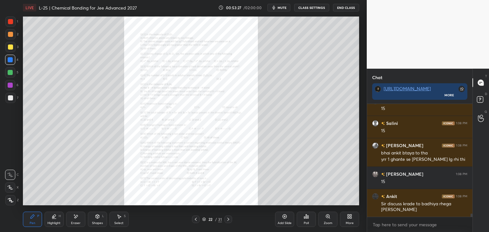
scroll to position [3835, 0]
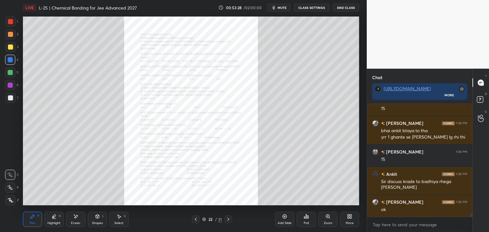
click at [327, 222] on div "Zoom" at bounding box center [328, 223] width 9 height 3
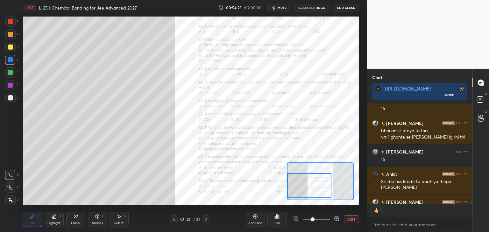
scroll to position [111, 103]
click at [12, 86] on div at bounding box center [10, 85] width 5 height 5
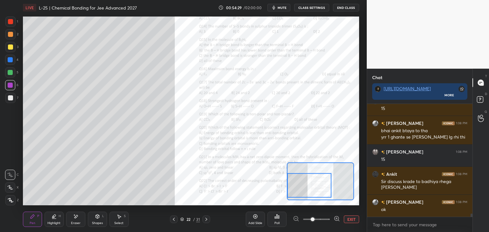
scroll to position [3857, 0]
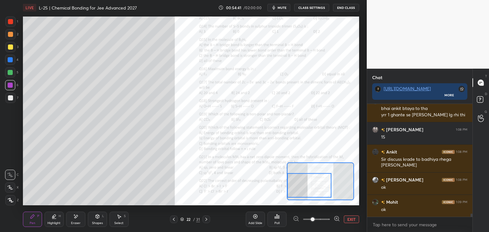
click at [78, 218] on icon at bounding box center [75, 216] width 5 height 5
click at [37, 218] on div "P" at bounding box center [38, 216] width 2 height 3
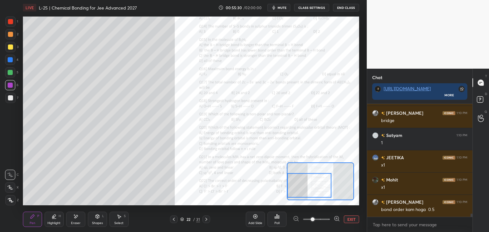
scroll to position [3991, 0]
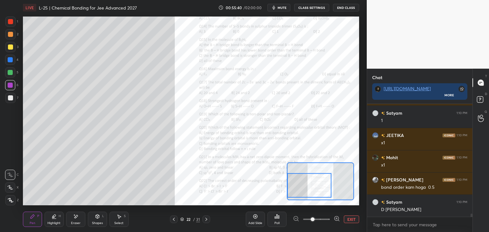
click at [9, 25] on div at bounding box center [10, 22] width 10 height 10
click at [81, 218] on div "Eraser" at bounding box center [75, 219] width 19 height 15
click at [34, 222] on div "Pen" at bounding box center [33, 223] width 6 height 3
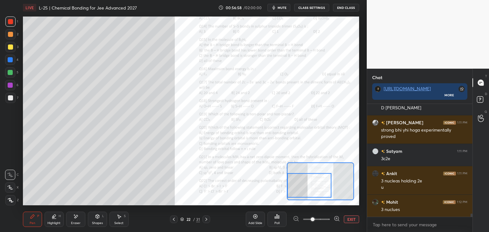
scroll to position [4115, 0]
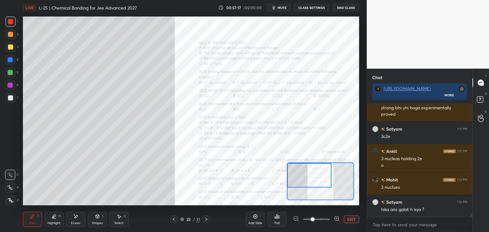
click at [73, 219] on icon at bounding box center [75, 216] width 5 height 5
click at [34, 222] on div "Pen" at bounding box center [33, 223] width 6 height 3
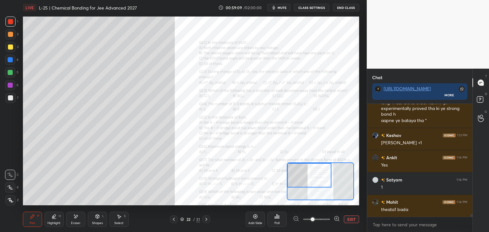
scroll to position [4329, 0]
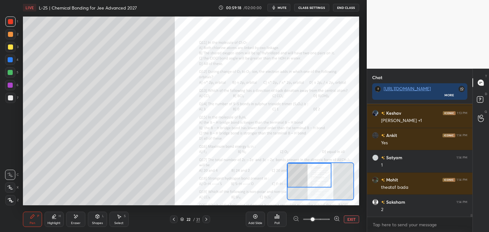
click at [11, 47] on div at bounding box center [10, 47] width 5 height 5
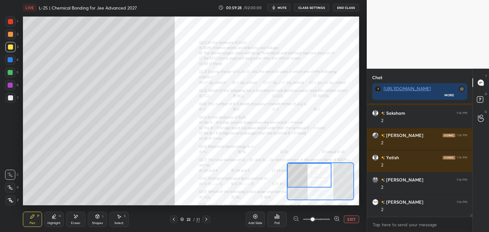
scroll to position [4440, 0]
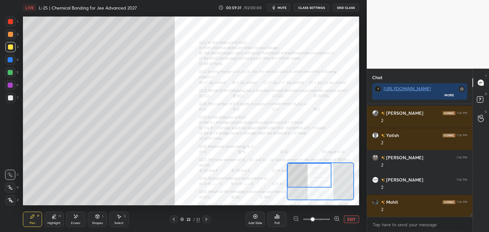
click at [7, 59] on div at bounding box center [10, 60] width 10 height 10
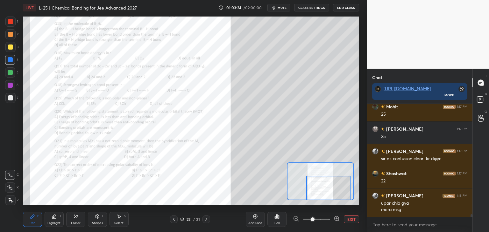
scroll to position [4937, 0]
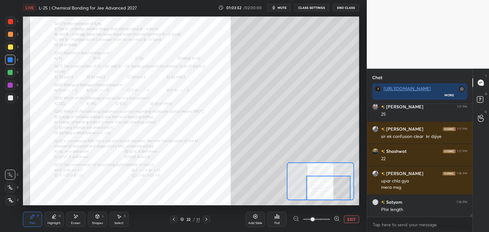
click at [206, 219] on icon at bounding box center [206, 219] width 2 height 3
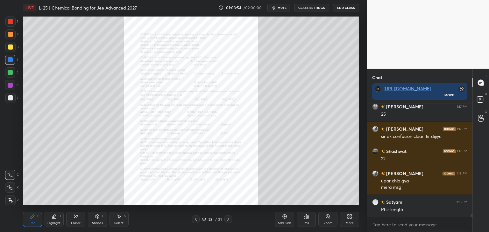
click at [327, 217] on icon at bounding box center [328, 217] width 4 height 4
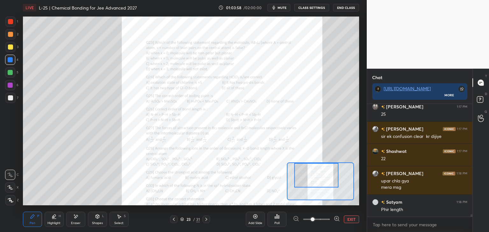
click at [16, 22] on div "1" at bounding box center [11, 22] width 13 height 10
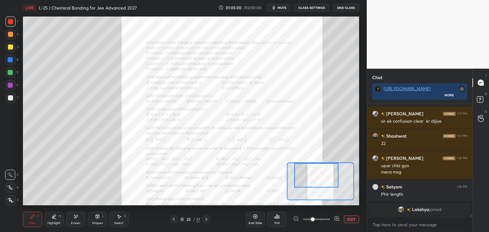
click at [11, 73] on div at bounding box center [10, 72] width 5 height 5
click at [11, 60] on div at bounding box center [10, 59] width 5 height 5
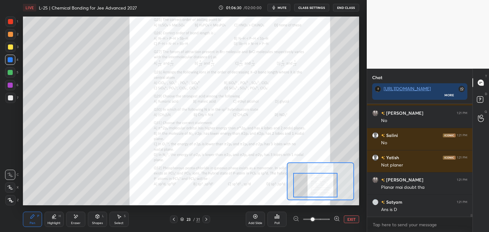
scroll to position [4622, 0]
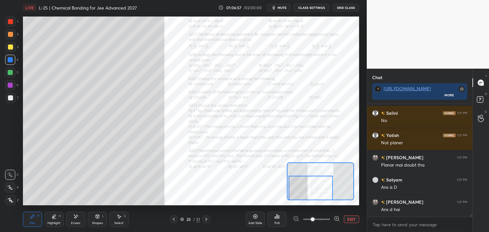
click at [80, 217] on div "Eraser" at bounding box center [75, 219] width 19 height 15
click at [34, 219] on icon at bounding box center [32, 216] width 5 height 5
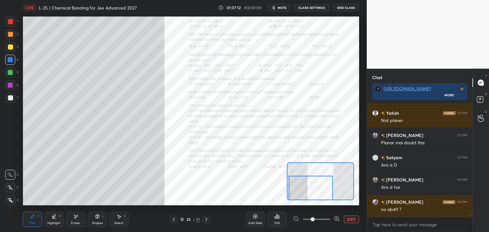
click at [12, 33] on div at bounding box center [10, 34] width 5 height 5
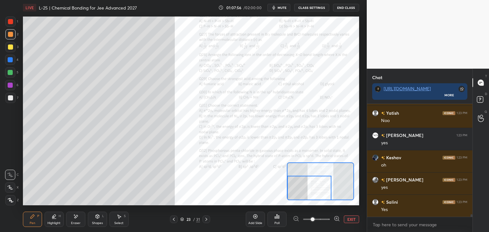
scroll to position [4985, 0]
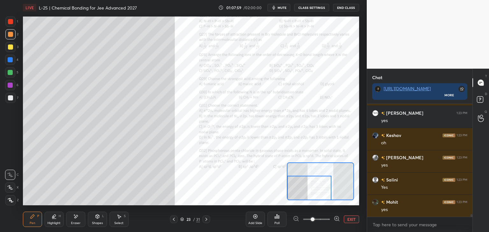
click at [11, 75] on div at bounding box center [10, 72] width 5 height 5
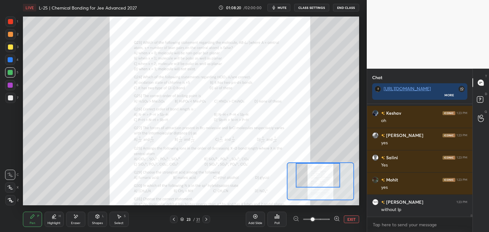
click at [10, 21] on div at bounding box center [10, 21] width 5 height 5
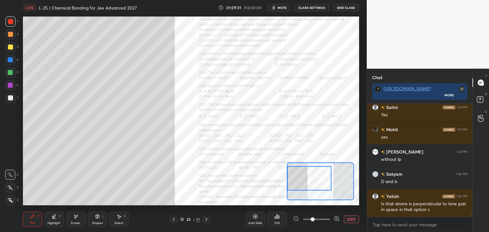
scroll to position [5080, 0]
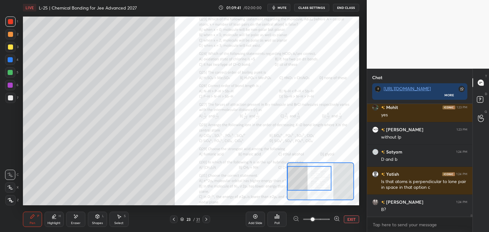
click at [76, 217] on icon at bounding box center [76, 216] width 4 height 3
click at [39, 225] on div "Pen P" at bounding box center [32, 219] width 19 height 15
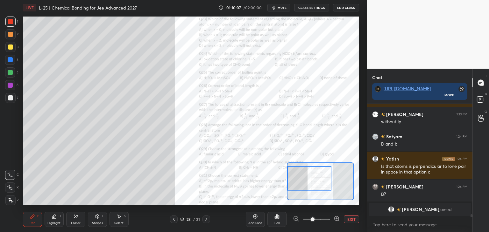
click at [80, 218] on div "Eraser" at bounding box center [75, 219] width 19 height 15
click at [32, 217] on icon at bounding box center [33, 217] width 4 height 4
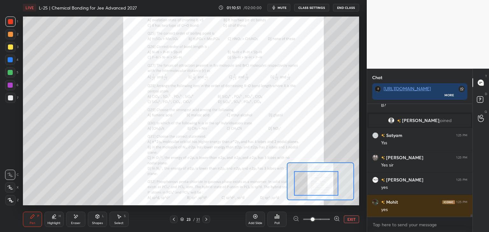
scroll to position [4968, 0]
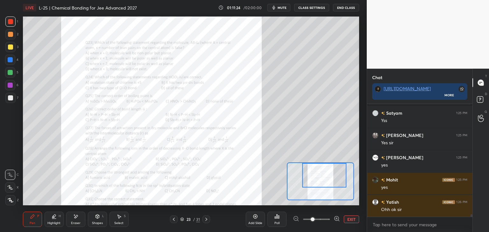
click at [80, 220] on div "Eraser" at bounding box center [75, 219] width 19 height 15
click at [30, 218] on icon at bounding box center [32, 216] width 5 height 5
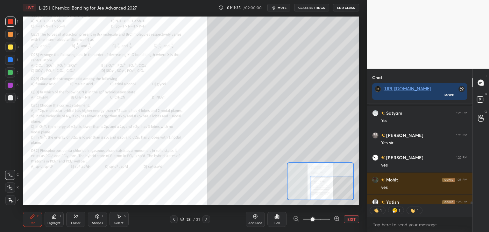
click at [349, 214] on div "Add Slide Poll EXIT" at bounding box center [302, 220] width 113 height 36
click at [351, 220] on button "EXIT" at bounding box center [351, 220] width 15 height 8
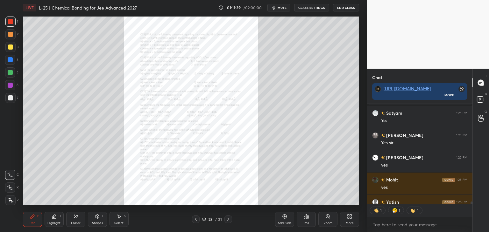
click at [282, 217] on icon at bounding box center [284, 216] width 5 height 5
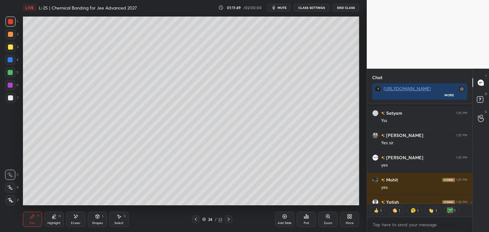
click at [195, 218] on icon at bounding box center [195, 219] width 5 height 5
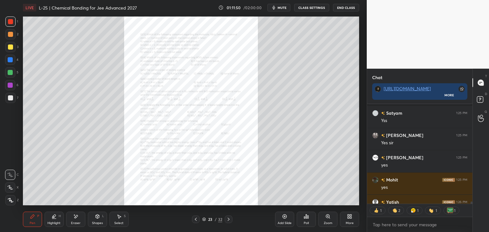
click at [327, 218] on icon at bounding box center [328, 217] width 4 height 4
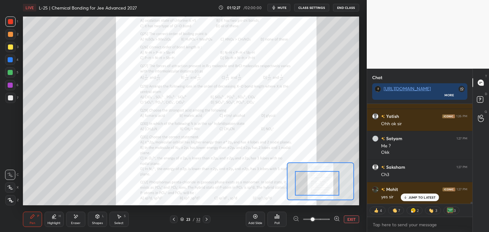
scroll to position [5041, 0]
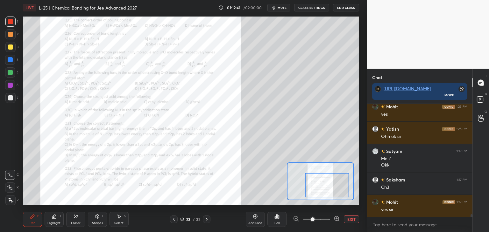
click at [207, 218] on icon at bounding box center [206, 219] width 5 height 5
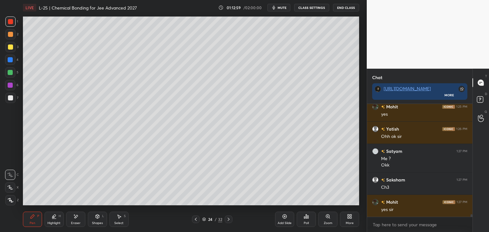
scroll to position [5063, 0]
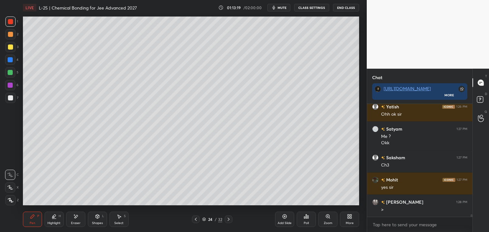
click at [195, 217] on icon at bounding box center [195, 219] width 5 height 5
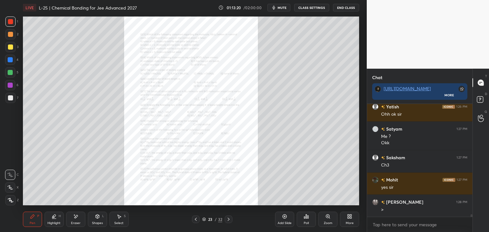
click at [325, 217] on icon at bounding box center [327, 216] width 5 height 5
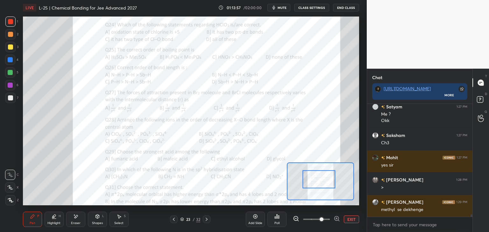
scroll to position [5108, 0]
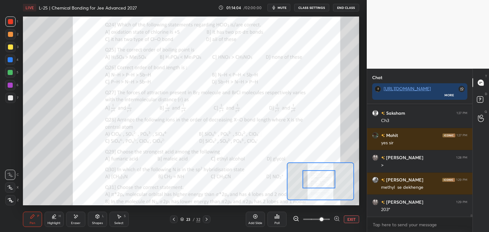
click at [206, 220] on icon at bounding box center [206, 219] width 5 height 5
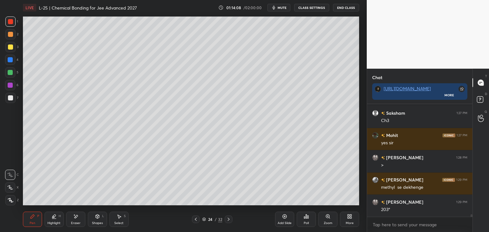
scroll to position [5114, 0]
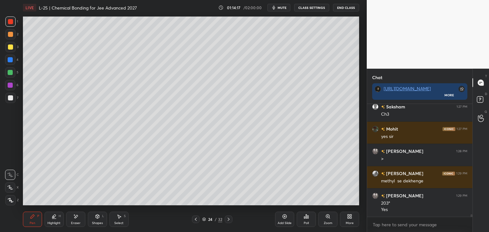
click at [196, 221] on icon at bounding box center [196, 219] width 2 height 3
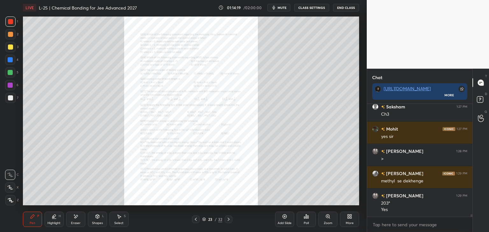
click at [328, 219] on icon at bounding box center [327, 216] width 5 height 5
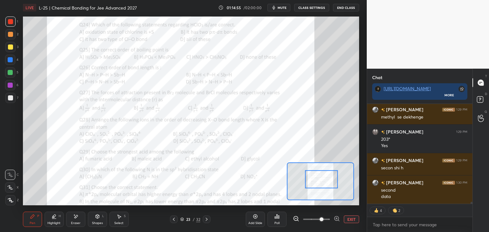
scroll to position [111, 103]
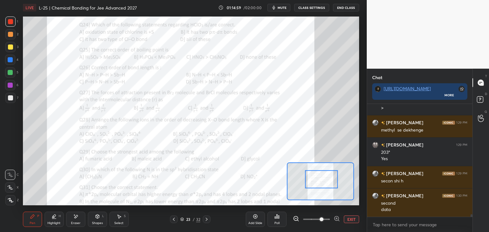
click at [256, 218] on icon at bounding box center [255, 216] width 5 height 5
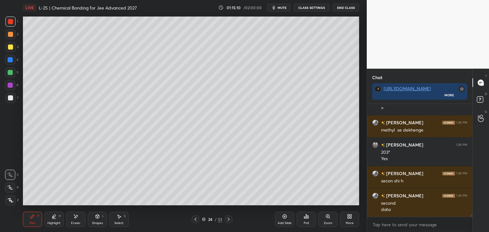
click at [195, 219] on icon at bounding box center [195, 219] width 2 height 3
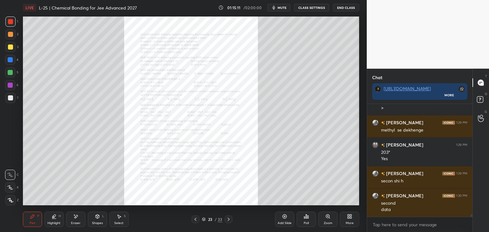
scroll to position [5187, 0]
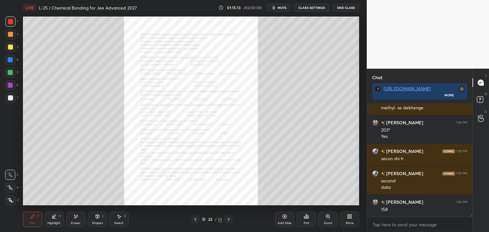
click at [227, 219] on icon at bounding box center [228, 219] width 5 height 5
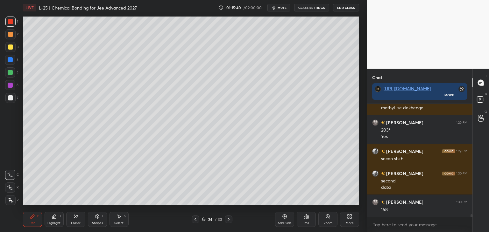
click at [11, 69] on div at bounding box center [10, 72] width 10 height 10
click at [11, 57] on div at bounding box center [10, 59] width 5 height 5
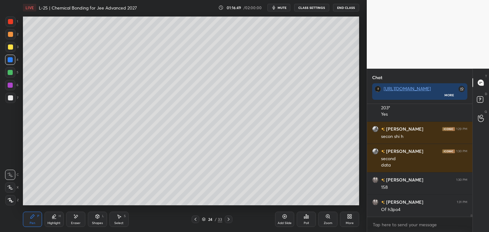
click at [193, 218] on icon at bounding box center [195, 219] width 5 height 5
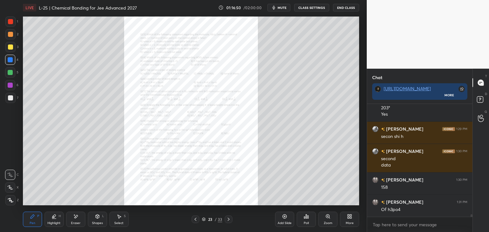
click at [332, 217] on div "Zoom" at bounding box center [327, 219] width 19 height 15
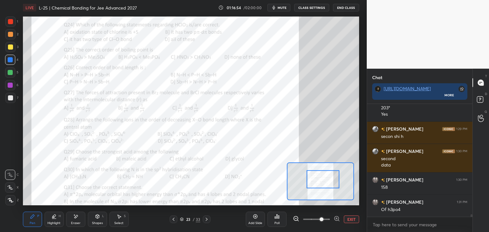
click at [77, 216] on icon at bounding box center [76, 216] width 4 height 3
click at [34, 217] on icon at bounding box center [32, 216] width 5 height 5
click at [207, 221] on icon at bounding box center [206, 219] width 5 height 5
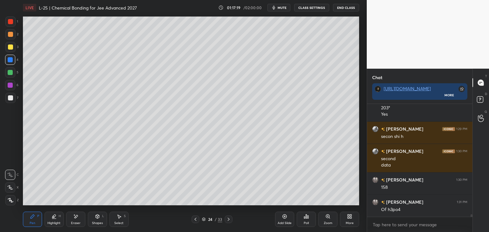
click at [284, 220] on div "Add Slide" at bounding box center [284, 219] width 19 height 15
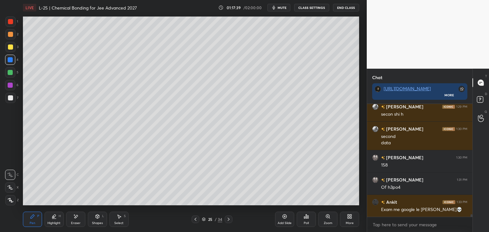
click at [7, 20] on div at bounding box center [10, 22] width 10 height 10
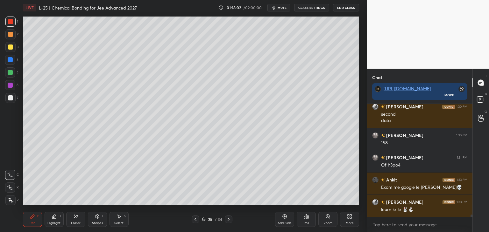
scroll to position [5276, 0]
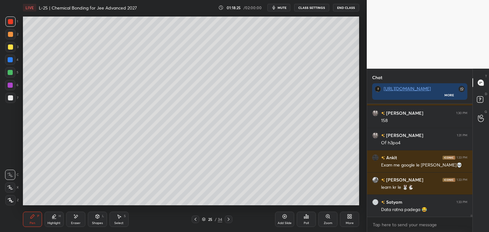
click at [196, 218] on icon at bounding box center [195, 219] width 2 height 3
click at [13, 48] on div at bounding box center [10, 47] width 5 height 5
click at [195, 218] on icon at bounding box center [195, 219] width 5 height 5
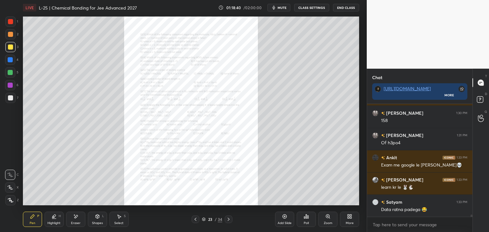
click at [228, 220] on icon at bounding box center [228, 219] width 5 height 5
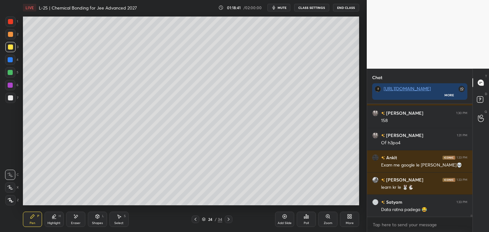
click at [230, 217] on icon at bounding box center [228, 219] width 5 height 5
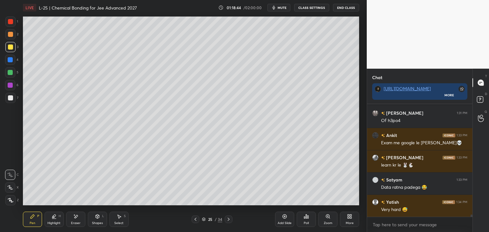
click at [228, 223] on div at bounding box center [229, 220] width 8 height 8
click at [194, 221] on icon at bounding box center [195, 219] width 5 height 5
click at [193, 219] on icon at bounding box center [195, 219] width 5 height 5
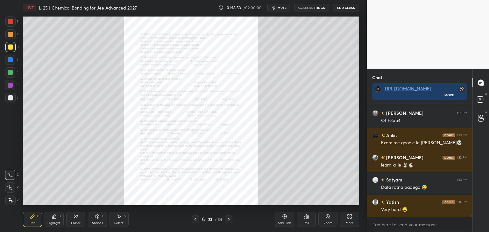
click at [324, 215] on div "Zoom" at bounding box center [327, 219] width 19 height 15
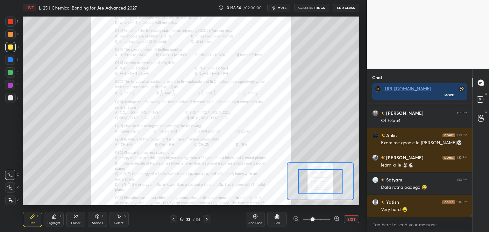
click at [314, 218] on span at bounding box center [313, 220] width 4 height 4
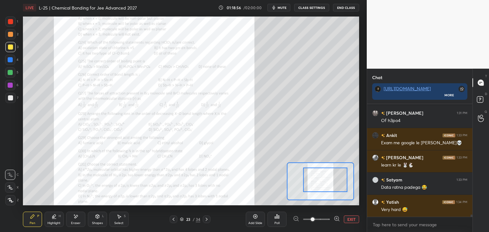
scroll to position [5305, 0]
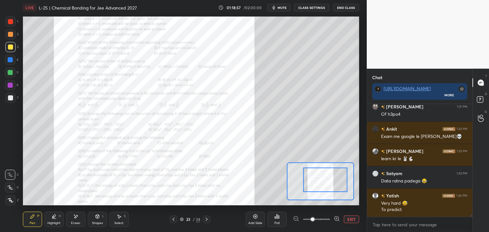
click at [13, 22] on div at bounding box center [10, 22] width 10 height 10
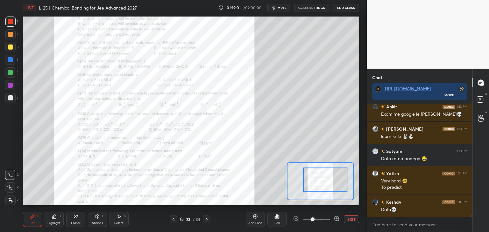
click at [81, 217] on div "Eraser" at bounding box center [75, 219] width 19 height 15
click at [34, 217] on icon at bounding box center [32, 216] width 5 height 5
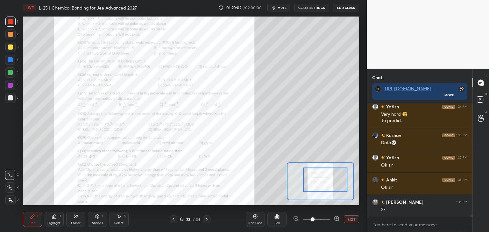
scroll to position [5416, 0]
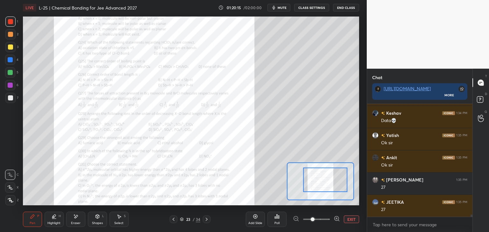
click at [255, 216] on icon at bounding box center [255, 216] width 5 height 5
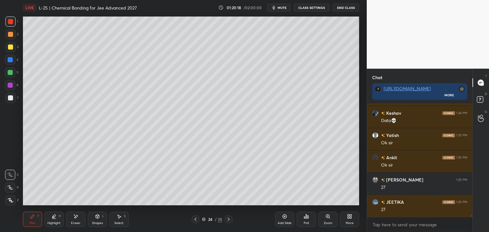
click at [195, 219] on icon at bounding box center [195, 219] width 5 height 5
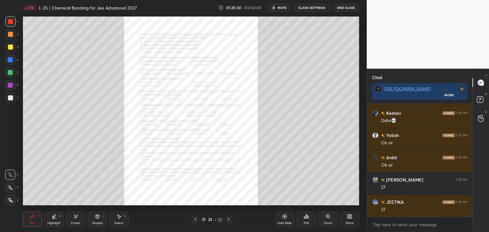
click at [227, 218] on icon at bounding box center [228, 219] width 5 height 5
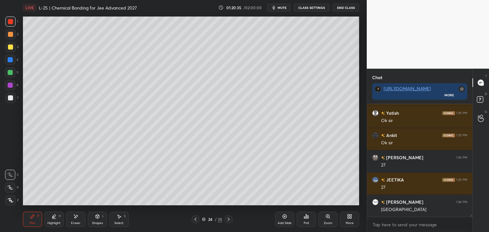
scroll to position [5461, 0]
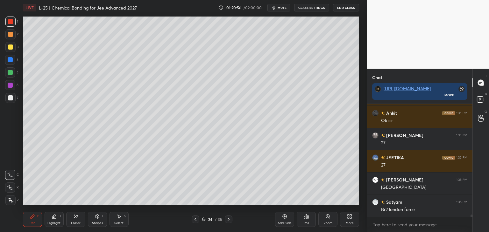
click at [83, 216] on div "Eraser" at bounding box center [75, 219] width 19 height 15
click at [32, 224] on div "Pen" at bounding box center [33, 223] width 6 height 3
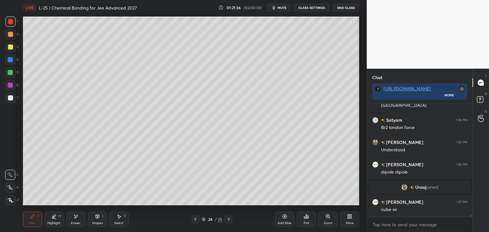
scroll to position [5382, 0]
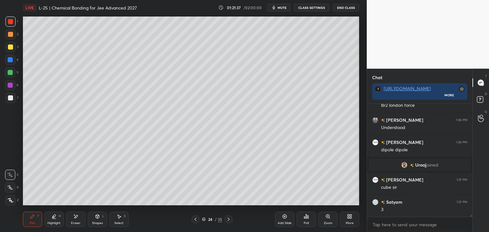
click at [75, 219] on icon at bounding box center [75, 216] width 5 height 5
click at [32, 221] on div "Pen P" at bounding box center [32, 219] width 19 height 15
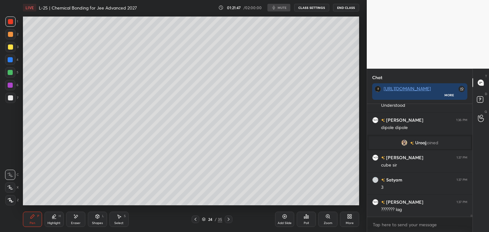
click at [74, 217] on icon at bounding box center [75, 216] width 5 height 5
click at [33, 219] on icon at bounding box center [32, 216] width 5 height 5
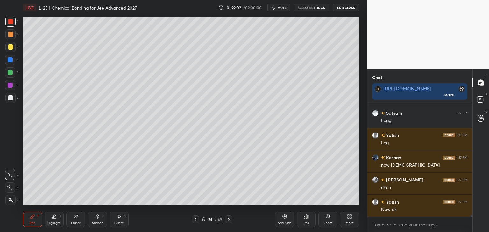
scroll to position [5538, 0]
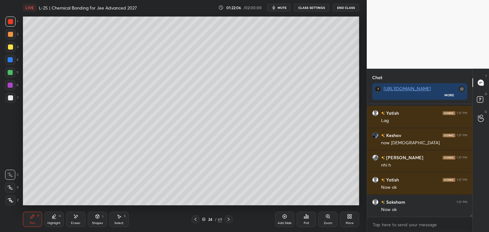
click at [77, 221] on div "Eraser" at bounding box center [75, 219] width 19 height 15
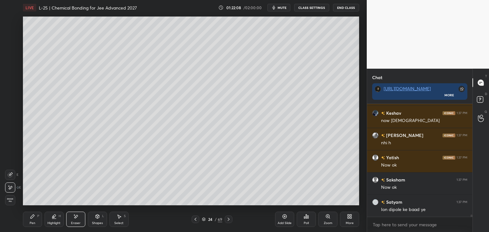
click at [29, 220] on div "Pen P" at bounding box center [32, 219] width 19 height 15
click at [196, 217] on div at bounding box center [196, 220] width 8 height 8
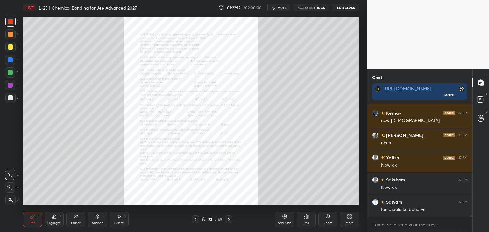
click at [326, 219] on icon at bounding box center [327, 216] width 5 height 5
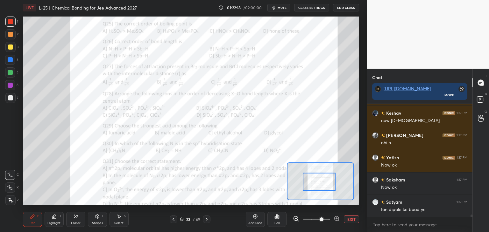
click at [38, 219] on div "Pen P" at bounding box center [32, 219] width 19 height 15
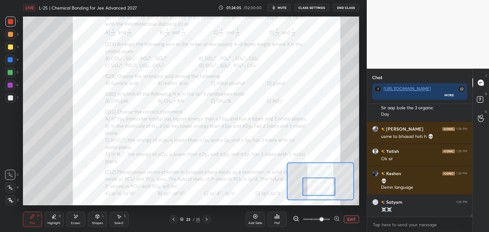
scroll to position [5919, 0]
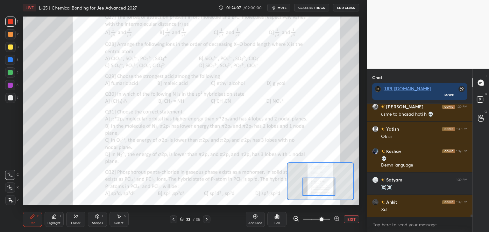
click at [79, 221] on div "Eraser" at bounding box center [75, 219] width 19 height 15
click at [35, 219] on icon at bounding box center [32, 216] width 5 height 5
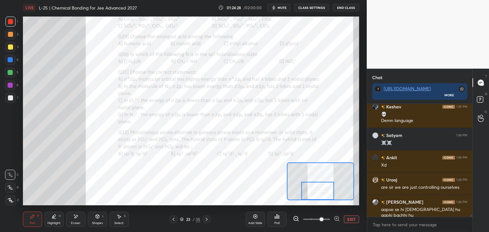
scroll to position [5986, 0]
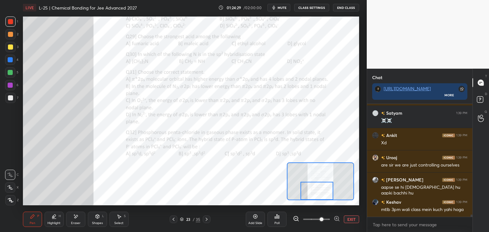
click at [122, 218] on div "Select S" at bounding box center [118, 219] width 19 height 15
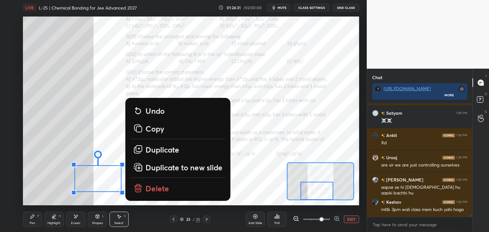
click at [153, 192] on p "Delete" at bounding box center [157, 189] width 24 height 10
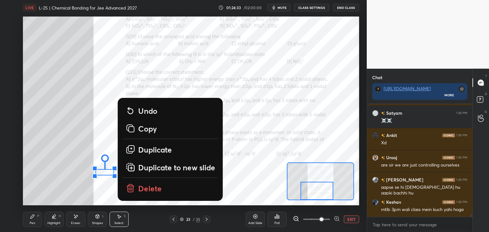
click at [149, 194] on button "Delete" at bounding box center [170, 188] width 95 height 15
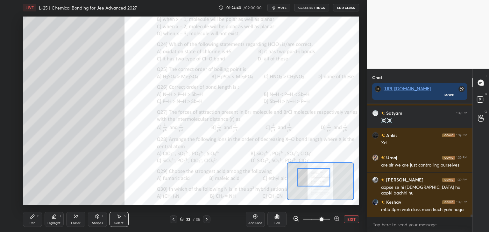
click at [348, 216] on button "EXIT" at bounding box center [351, 220] width 15 height 8
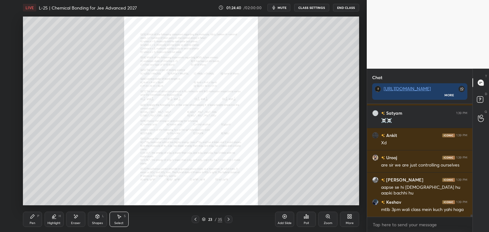
scroll to position [2, 2]
click at [35, 227] on div "Pen P" at bounding box center [32, 219] width 19 height 15
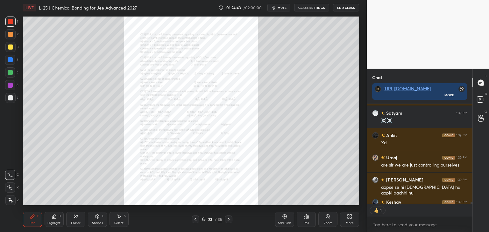
click at [10, 23] on div at bounding box center [10, 21] width 5 height 5
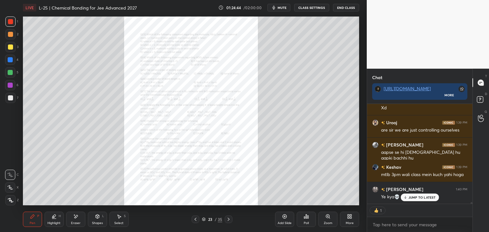
click at [9, 67] on div "4" at bounding box center [11, 61] width 13 height 13
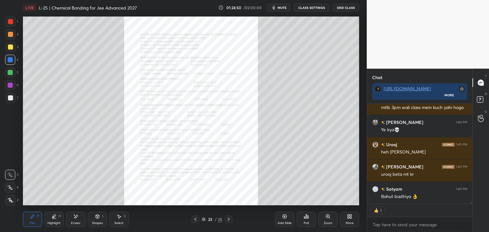
scroll to position [111, 103]
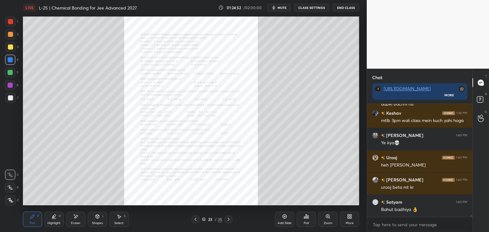
click at [229, 219] on icon at bounding box center [228, 219] width 5 height 5
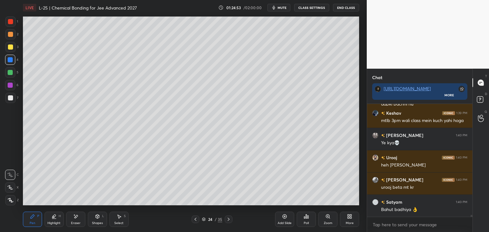
click at [229, 221] on icon at bounding box center [228, 219] width 5 height 5
click at [228, 220] on icon at bounding box center [228, 219] width 5 height 5
click at [230, 219] on icon at bounding box center [228, 219] width 5 height 5
click at [230, 221] on icon at bounding box center [228, 219] width 5 height 5
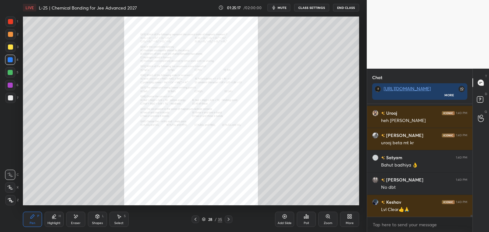
scroll to position [6142, 0]
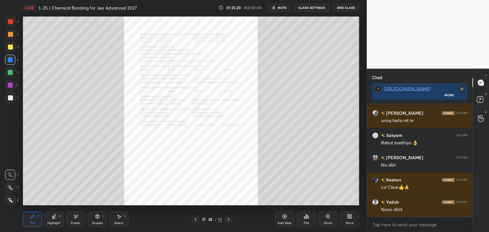
click at [226, 221] on icon at bounding box center [228, 219] width 5 height 5
click at [198, 220] on icon at bounding box center [195, 219] width 5 height 5
click at [228, 222] on div at bounding box center [229, 220] width 8 height 8
click at [325, 219] on div "Zoom" at bounding box center [327, 219] width 19 height 15
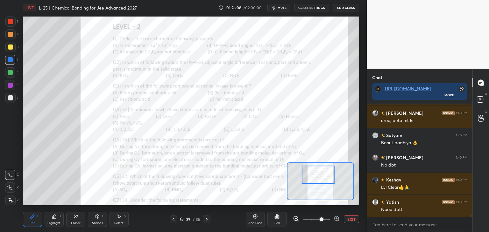
click at [13, 85] on div at bounding box center [10, 85] width 10 height 10
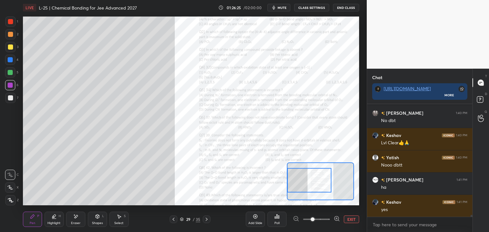
scroll to position [6209, 0]
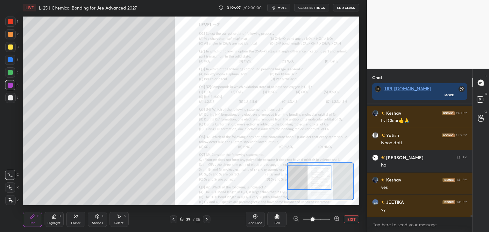
click at [8, 22] on div at bounding box center [10, 21] width 5 height 5
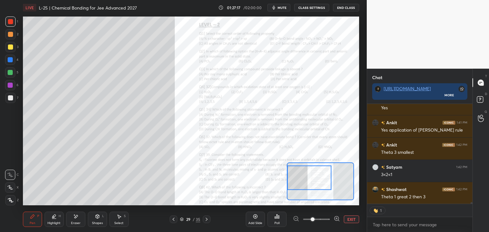
scroll to position [6395, 0]
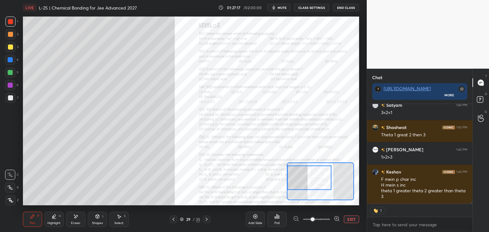
click at [11, 33] on div at bounding box center [10, 34] width 5 height 5
click at [9, 46] on div at bounding box center [10, 47] width 5 height 5
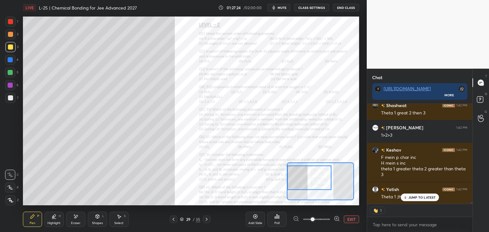
scroll to position [111, 103]
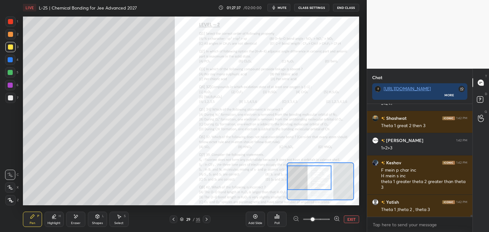
click at [10, 23] on div at bounding box center [10, 21] width 5 height 5
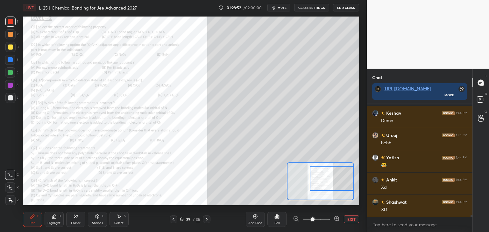
scroll to position [6783, 0]
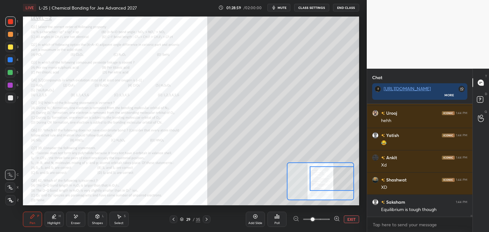
click at [79, 222] on div "Eraser" at bounding box center [76, 223] width 10 height 3
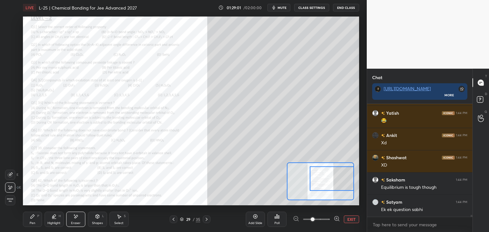
click at [35, 219] on div "Pen P" at bounding box center [32, 219] width 19 height 15
click at [10, 34] on div at bounding box center [10, 34] width 5 height 5
click at [12, 61] on div at bounding box center [10, 59] width 5 height 5
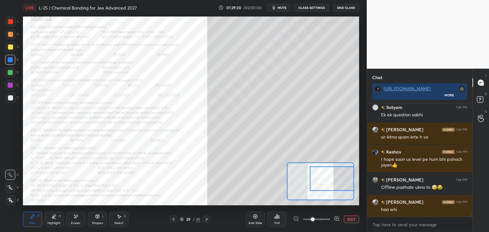
scroll to position [6922, 0]
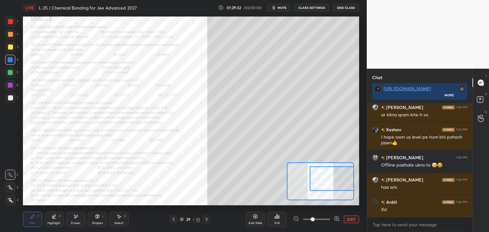
click at [13, 78] on div "5" at bounding box center [11, 73] width 13 height 13
click at [9, 26] on div at bounding box center [10, 22] width 10 height 10
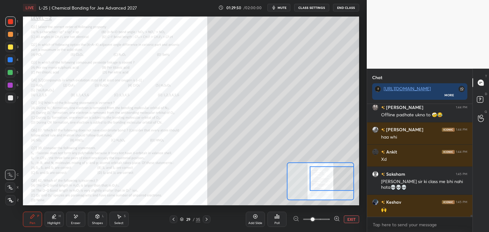
scroll to position [6995, 0]
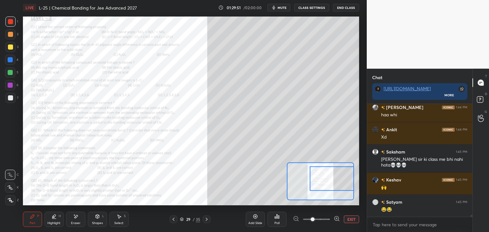
click at [14, 63] on div at bounding box center [10, 60] width 10 height 10
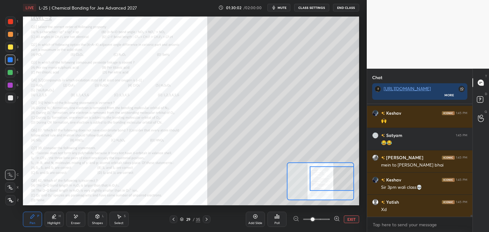
scroll to position [7084, 0]
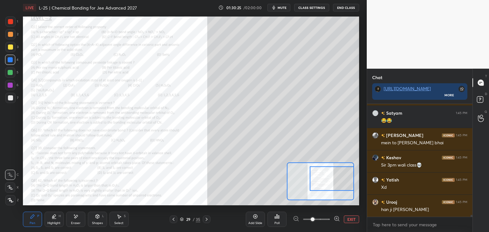
click at [12, 85] on div at bounding box center [10, 85] width 5 height 5
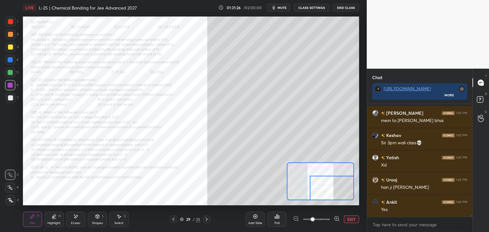
scroll to position [7113, 0]
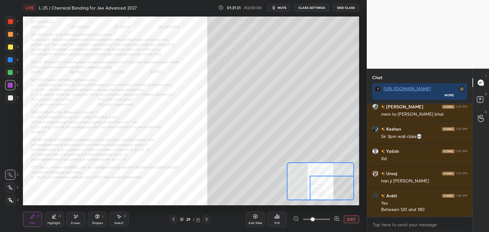
click at [122, 216] on div "Select S" at bounding box center [118, 219] width 19 height 15
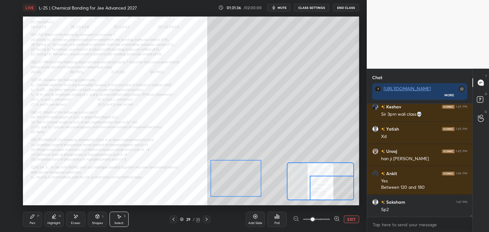
scroll to position [7157, 0]
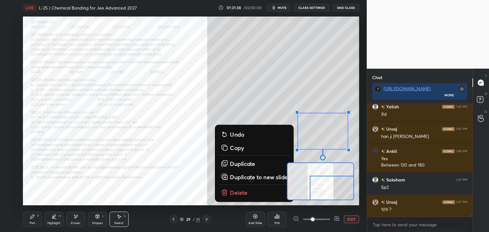
click at [278, 115] on div "0 ° Undo Copy Duplicate Duplicate to new slide Delete" at bounding box center [107, 64] width 504 height 284
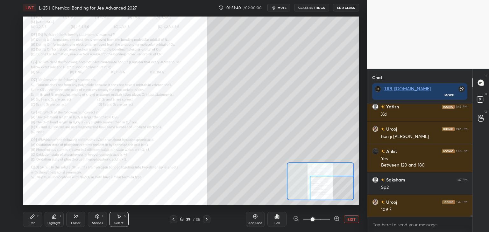
click at [280, 8] on span "mute" at bounding box center [282, 7] width 9 height 4
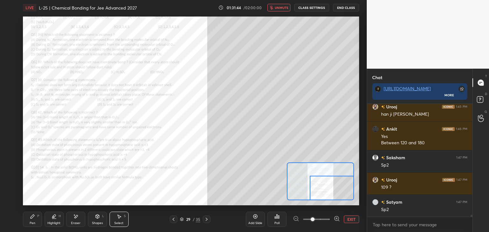
click at [34, 222] on div "Pen" at bounding box center [33, 223] width 6 height 3
click at [11, 33] on div at bounding box center [10, 34] width 5 height 5
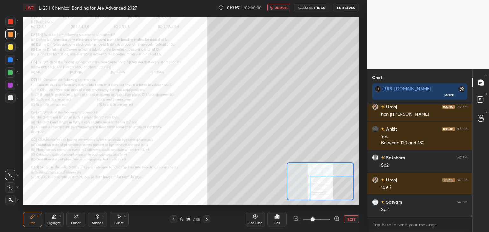
click at [11, 21] on div at bounding box center [10, 21] width 5 height 5
click at [283, 9] on span "unmute" at bounding box center [282, 7] width 14 height 4
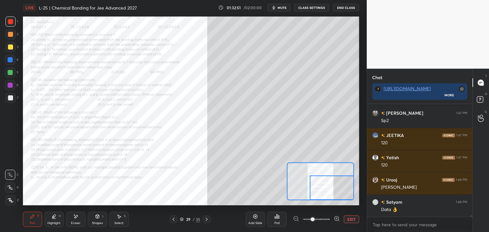
scroll to position [7313, 0]
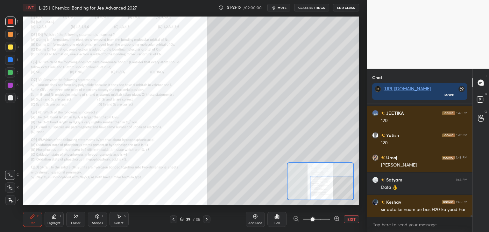
click at [78, 220] on div "Eraser" at bounding box center [75, 219] width 19 height 15
click at [33, 217] on icon at bounding box center [33, 217] width 4 height 4
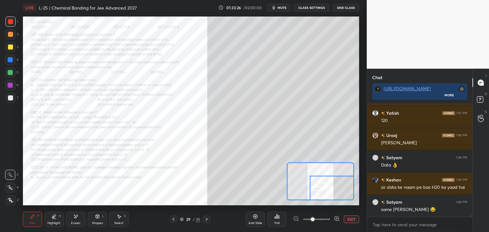
click at [255, 222] on div "Add Slide" at bounding box center [255, 223] width 14 height 3
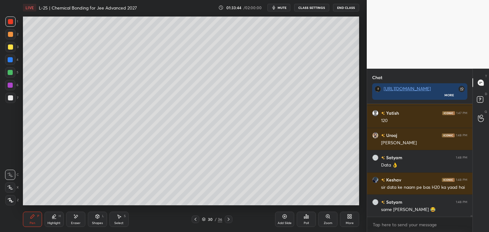
scroll to position [7358, 0]
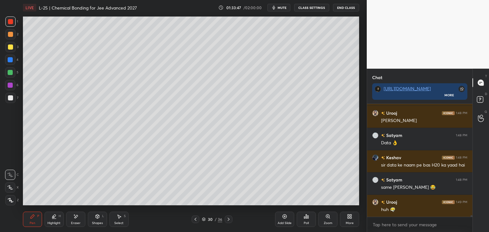
click at [11, 48] on div at bounding box center [10, 47] width 5 height 5
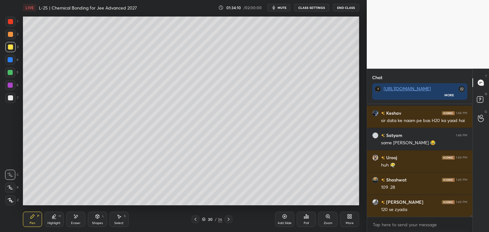
scroll to position [7425, 0]
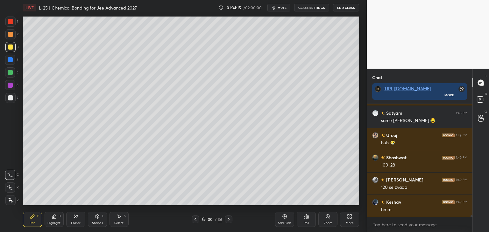
click at [196, 219] on icon at bounding box center [195, 219] width 2 height 3
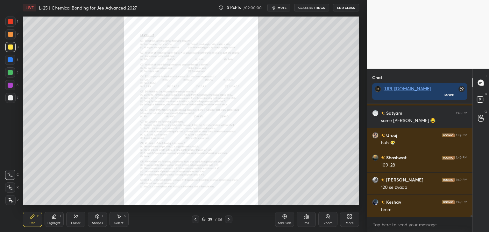
click at [326, 218] on icon at bounding box center [327, 216] width 5 height 5
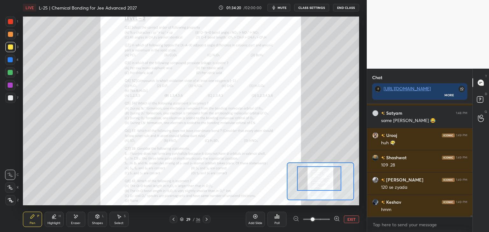
click at [9, 64] on div at bounding box center [10, 60] width 10 height 10
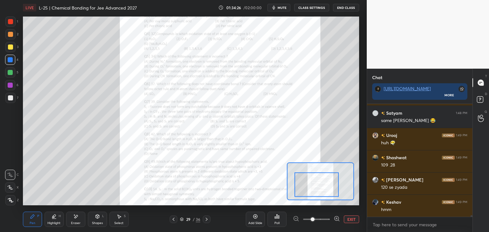
click at [350, 218] on button "EXIT" at bounding box center [351, 220] width 15 height 8
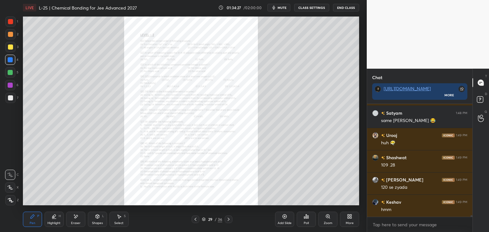
click at [282, 221] on div "Add Slide" at bounding box center [284, 219] width 19 height 15
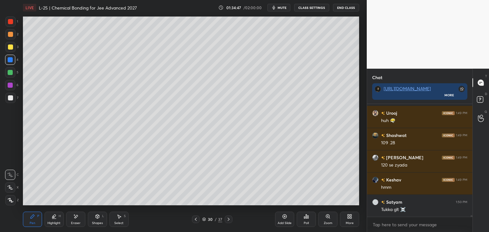
scroll to position [7469, 0]
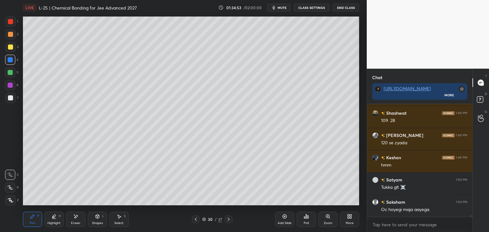
click at [9, 76] on div at bounding box center [10, 72] width 10 height 10
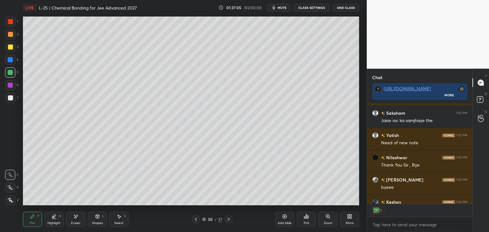
scroll to position [98, 103]
click at [345, 5] on button "End Class" at bounding box center [346, 8] width 26 height 8
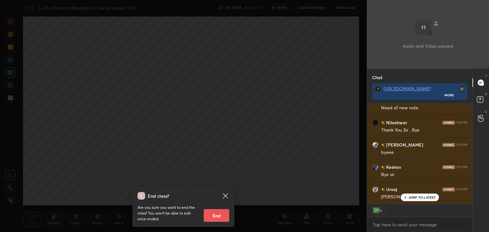
scroll to position [7958, 0]
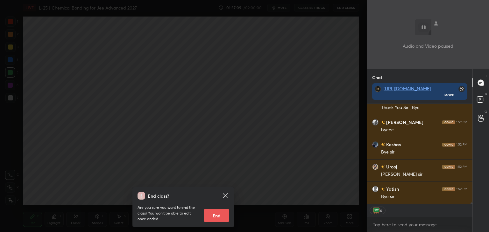
click at [217, 213] on button "End" at bounding box center [216, 215] width 25 height 13
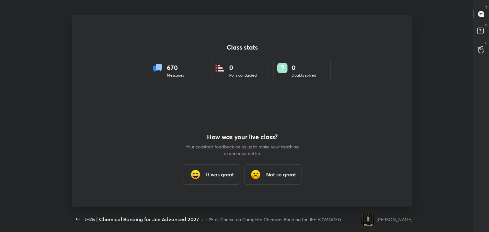
type textarea "x"
